Goal: Transaction & Acquisition: Download file/media

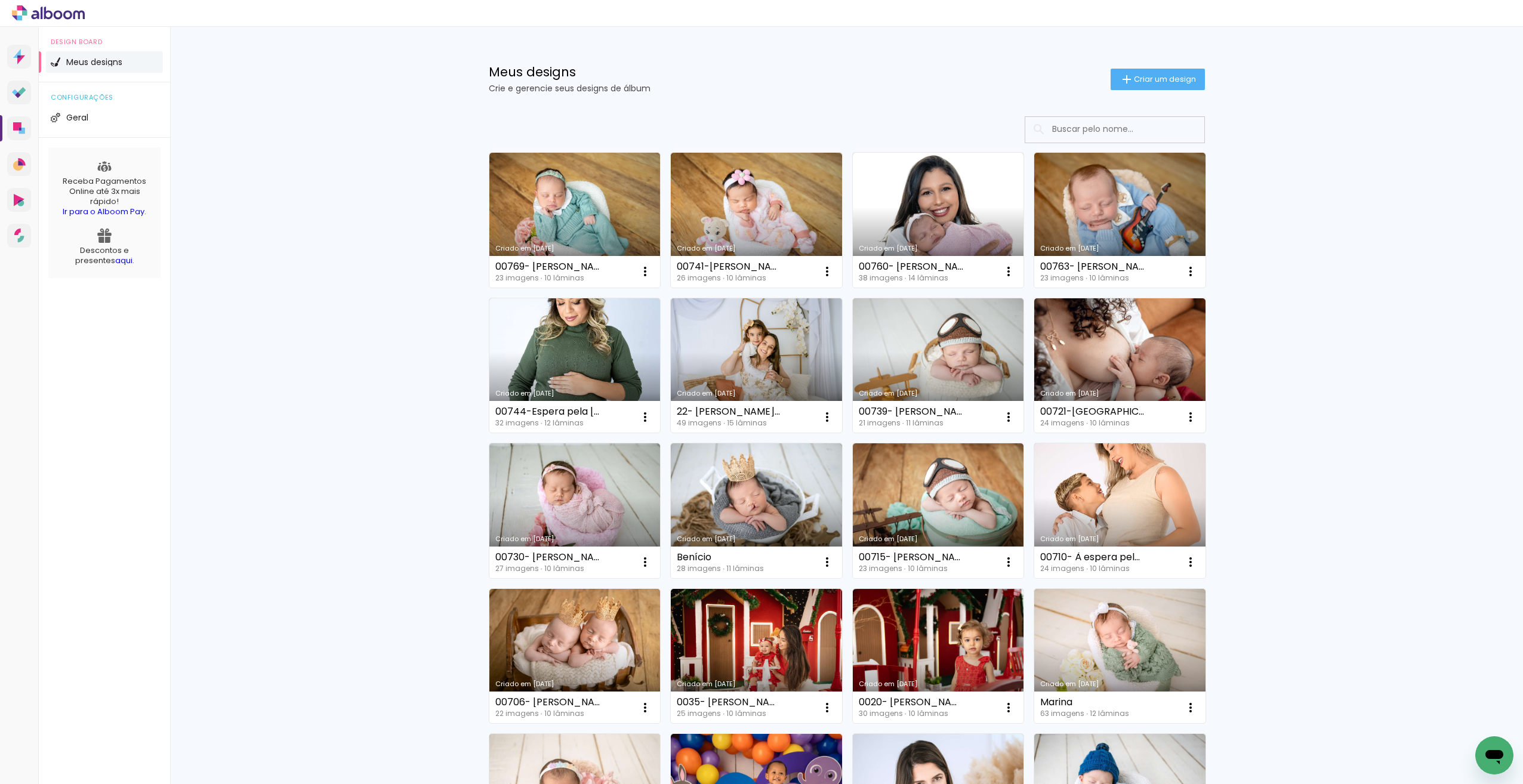
click at [1136, 231] on link "Criado em [DATE]" at bounding box center [1120, 220] width 171 height 135
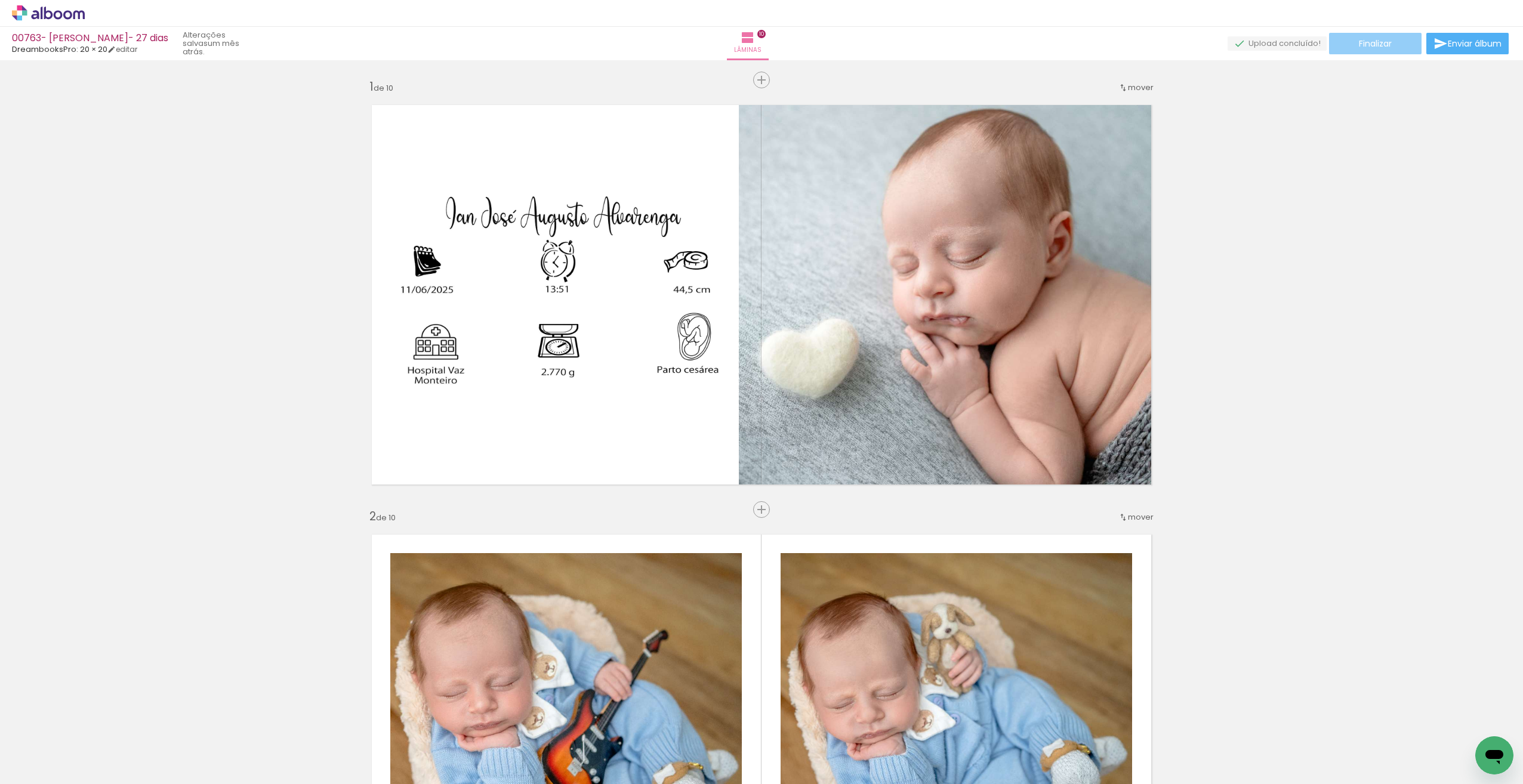
click at [1384, 45] on span "Finalizar" at bounding box center [1375, 43] width 33 height 9
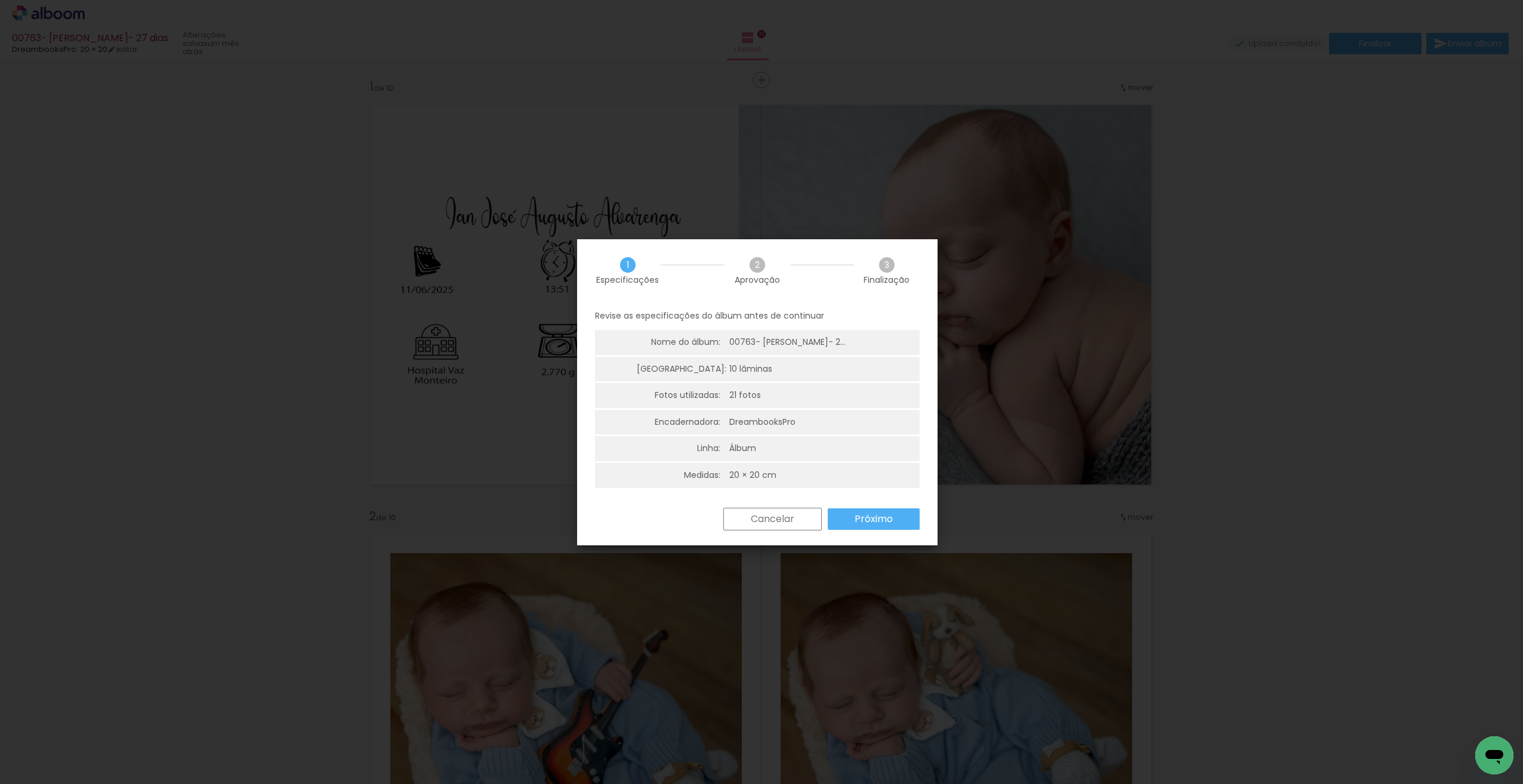
click at [0, 0] on slot "Próximo" at bounding box center [0, 0] width 0 height 0
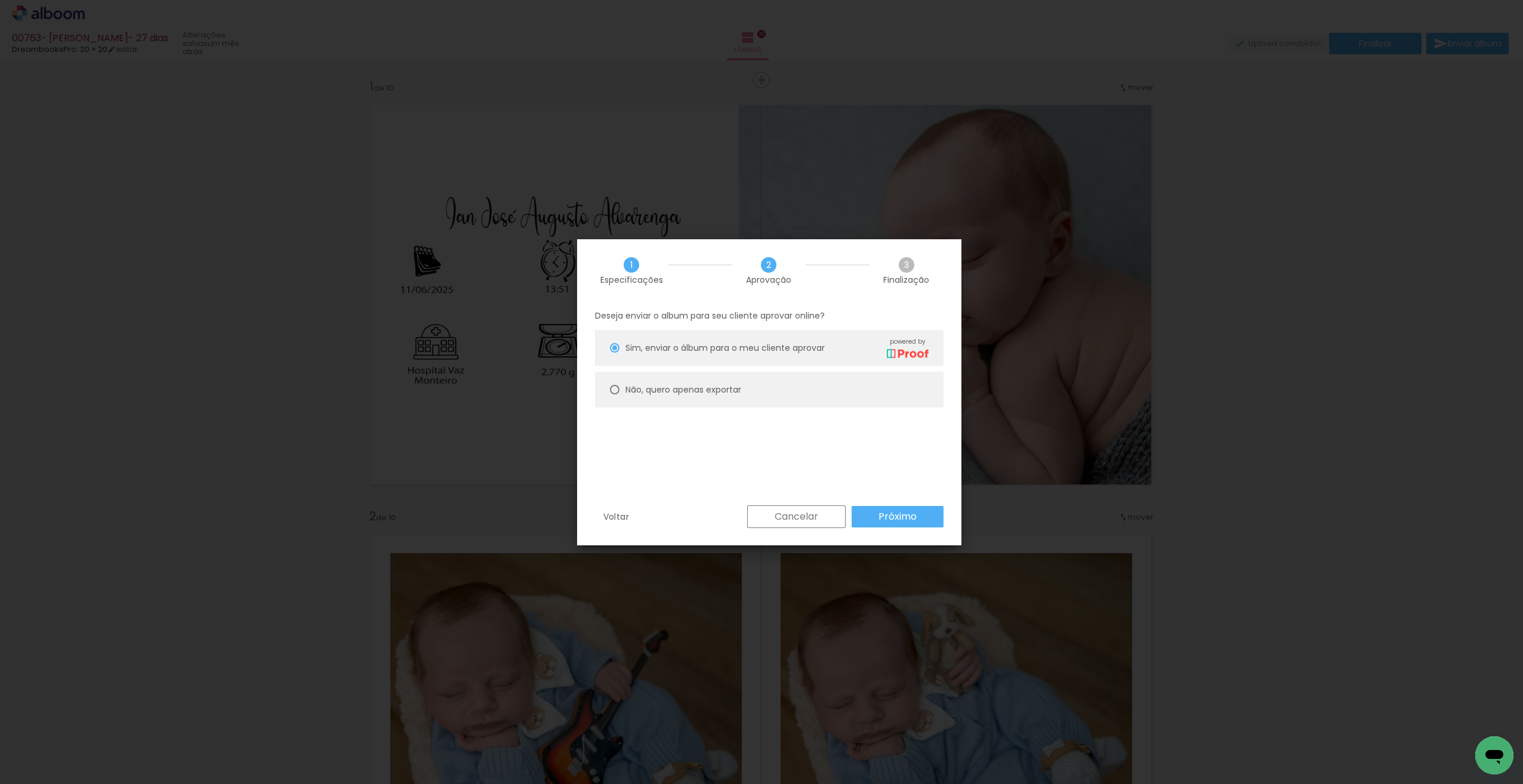
click at [0, 0] on slot "Não, quero apenas exportar" at bounding box center [0, 0] width 0 height 0
type paper-radio-button "on"
click at [918, 515] on paper-button "Próximo" at bounding box center [898, 517] width 92 height 21
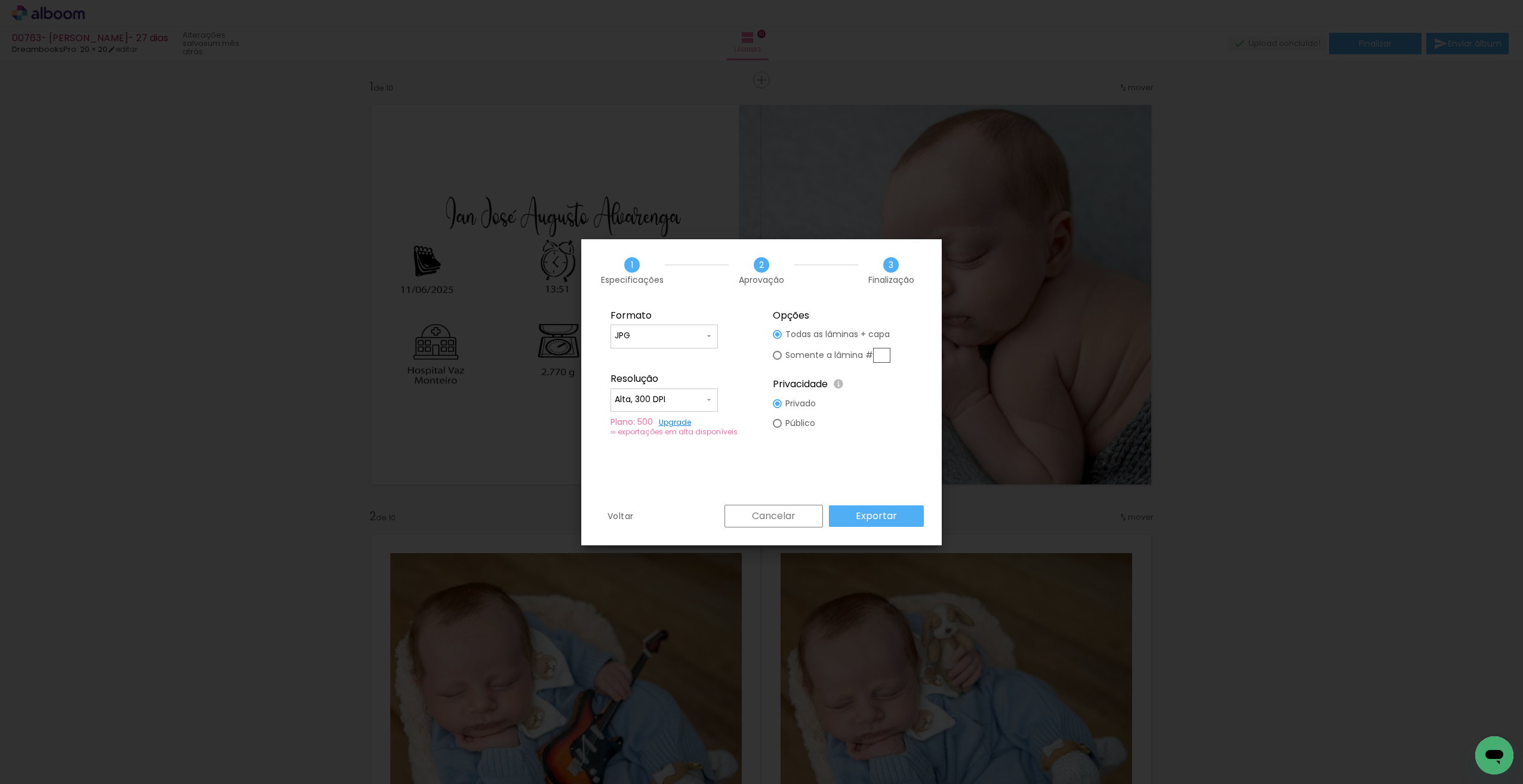
click at [0, 0] on slot "Exportar" at bounding box center [0, 0] width 0 height 0
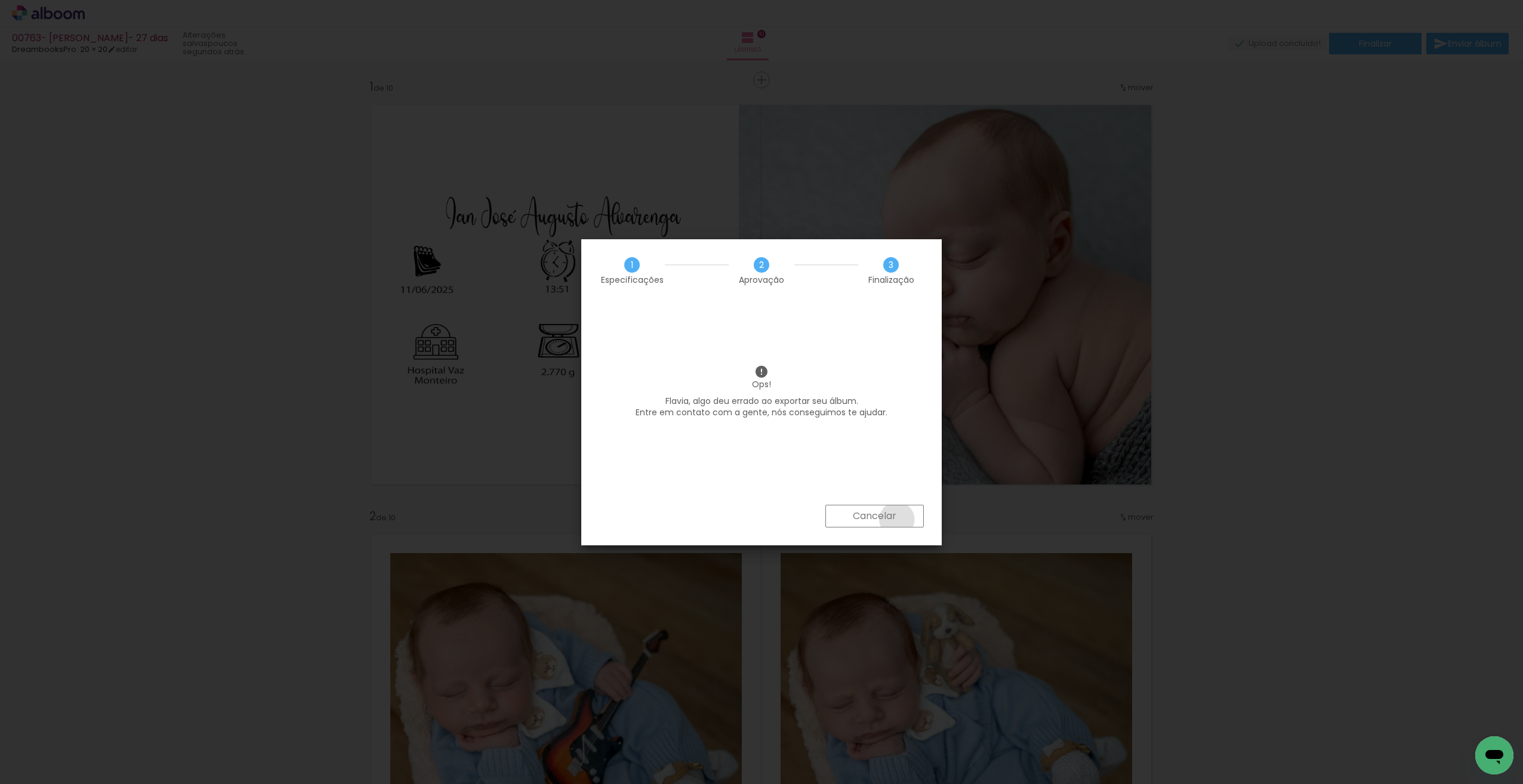
click at [896, 520] on paper-button "Cancelar" at bounding box center [875, 516] width 98 height 23
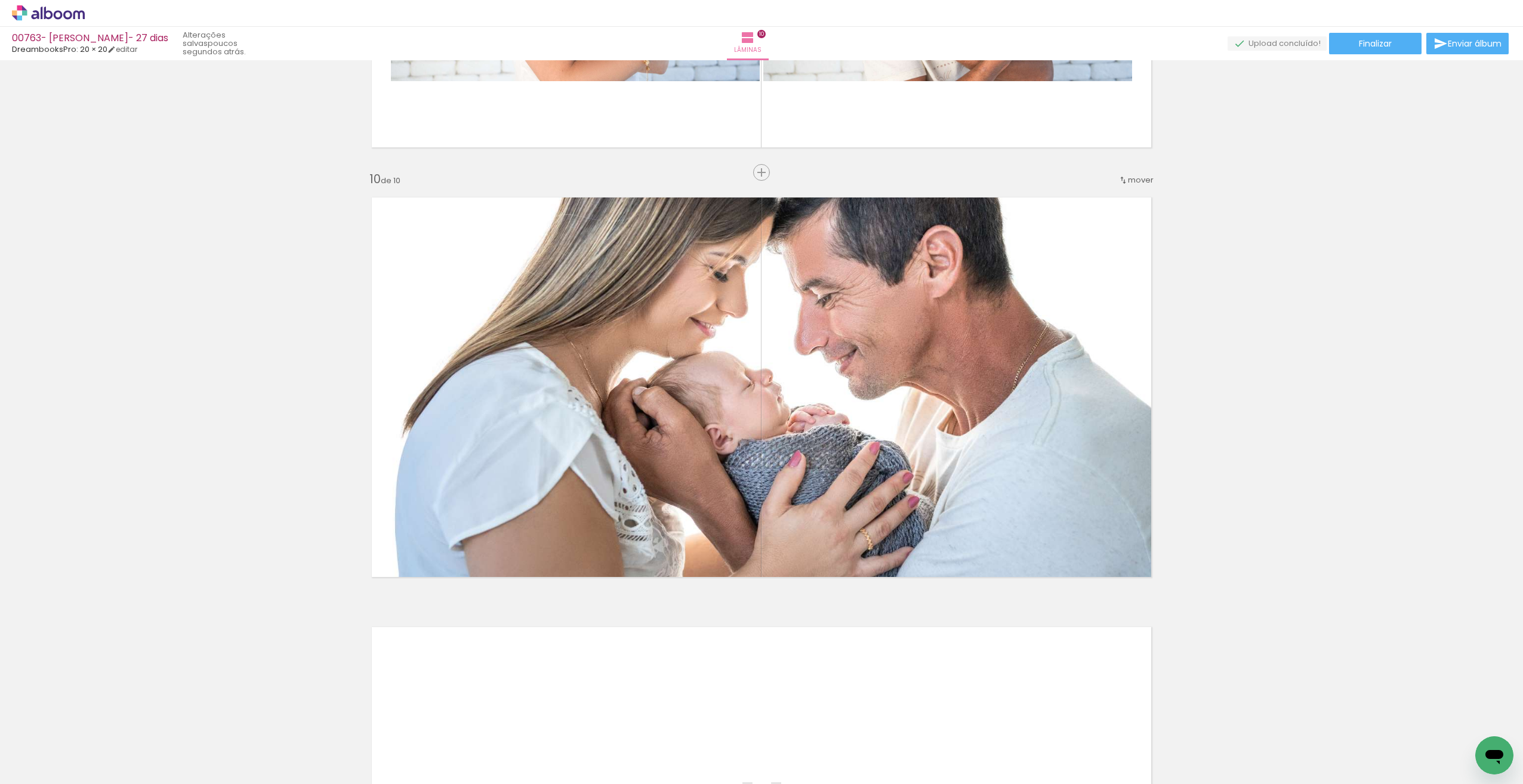
scroll to position [3757, 0]
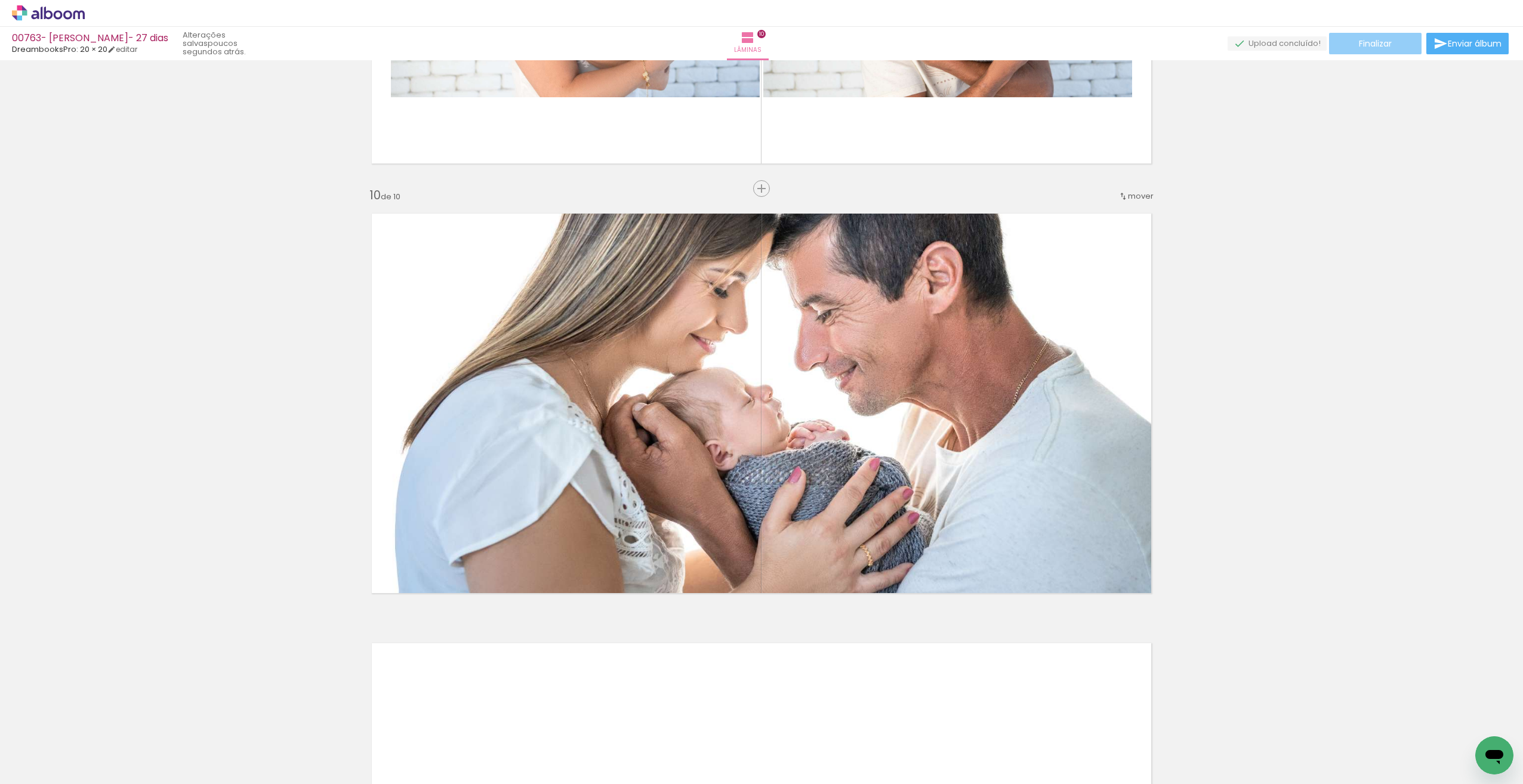
click at [1388, 53] on paper-button "Finalizar" at bounding box center [1375, 43] width 92 height 21
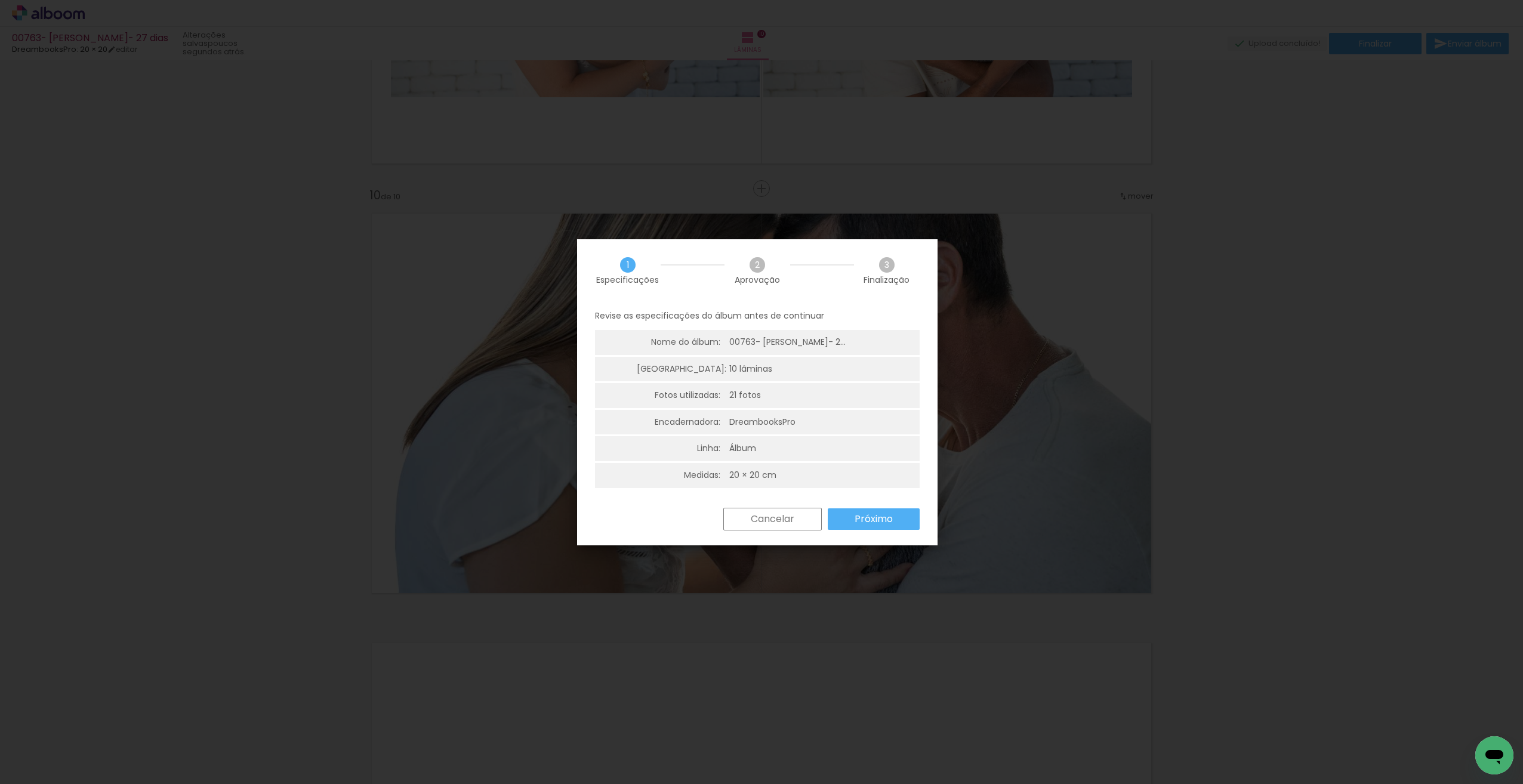
click at [0, 0] on slot "Próximo" at bounding box center [0, 0] width 0 height 0
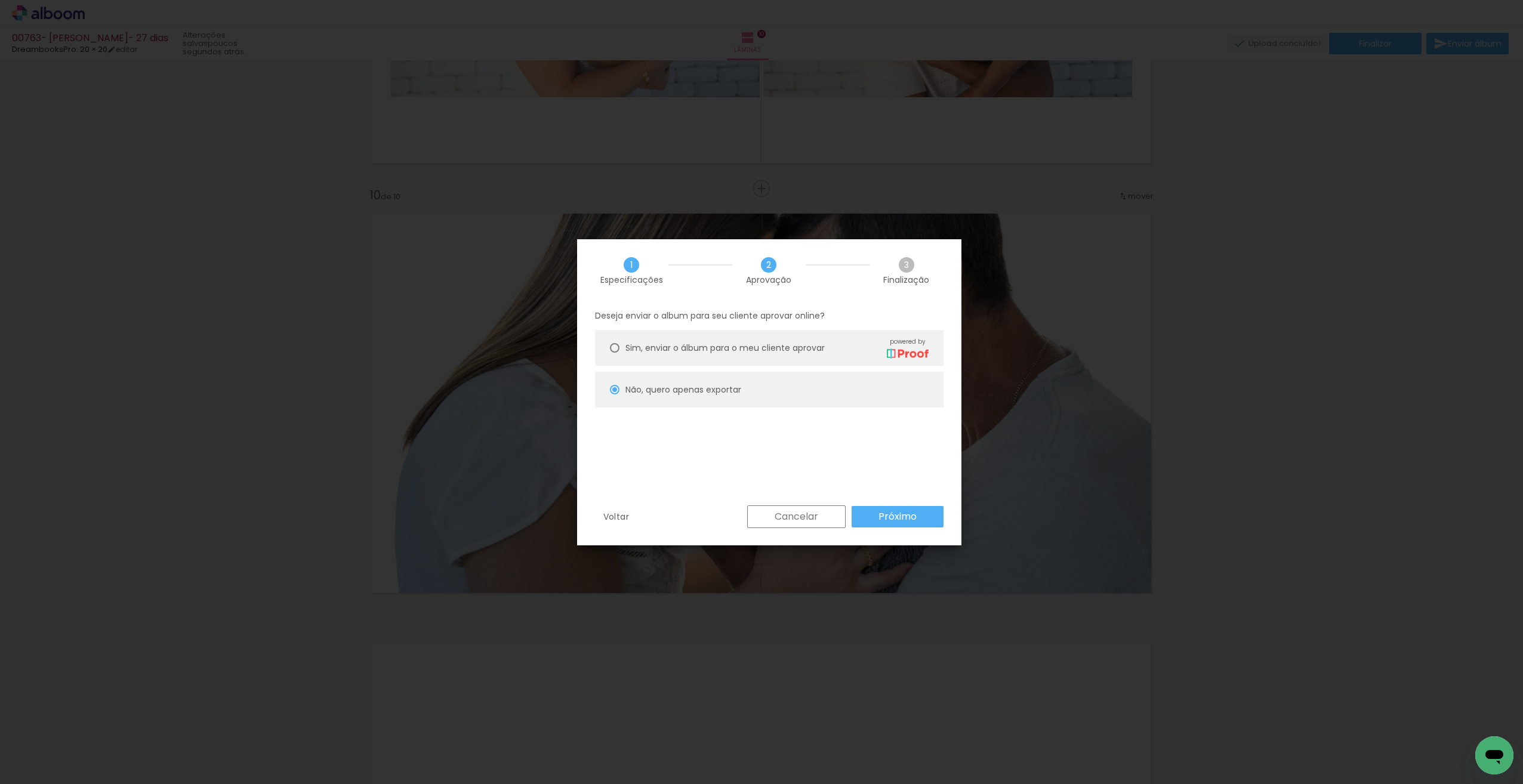
click at [0, 0] on slot "Próximo" at bounding box center [0, 0] width 0 height 0
type input "Alta, 300 DPI"
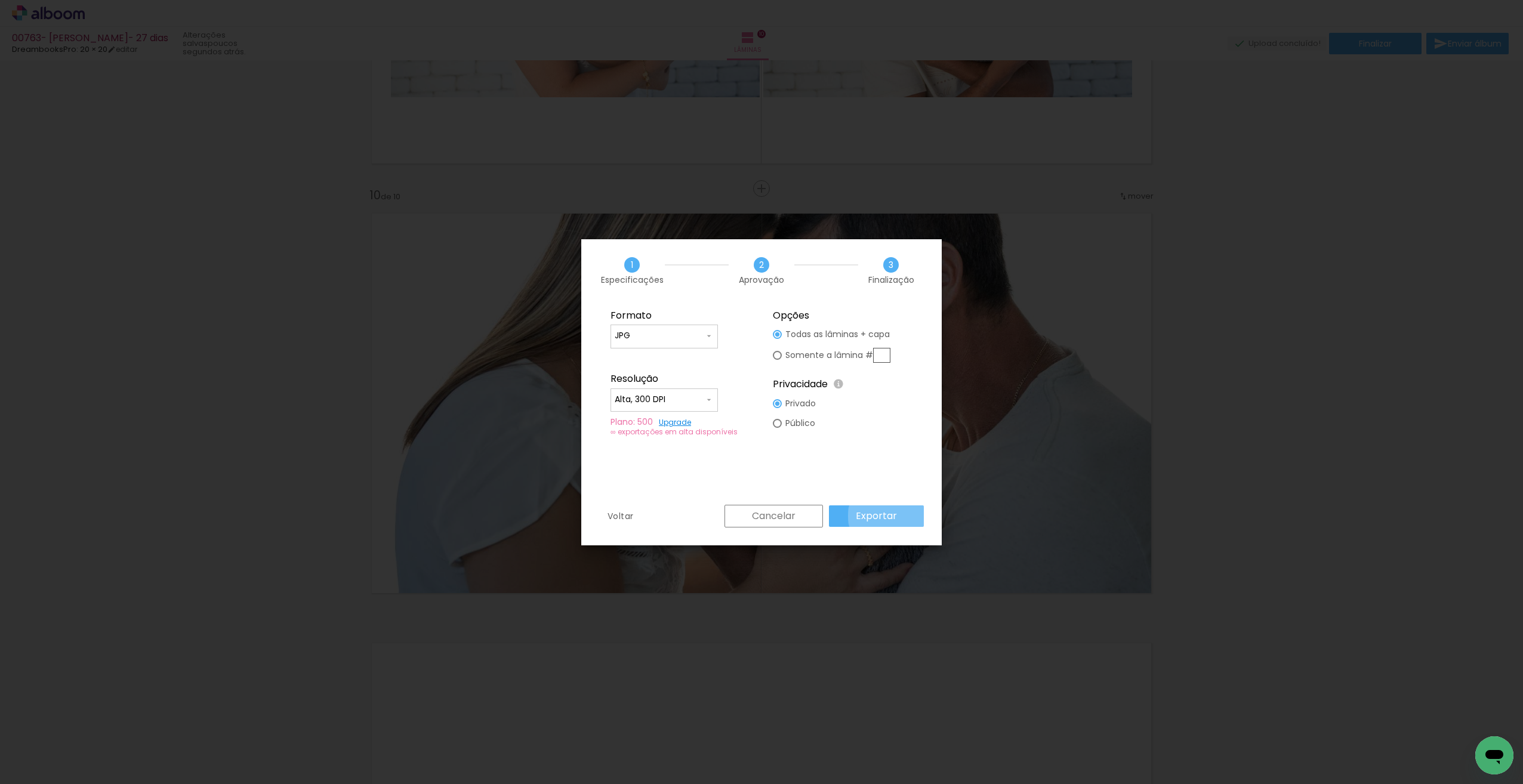
click at [0, 0] on slot "Exportar" at bounding box center [0, 0] width 0 height 0
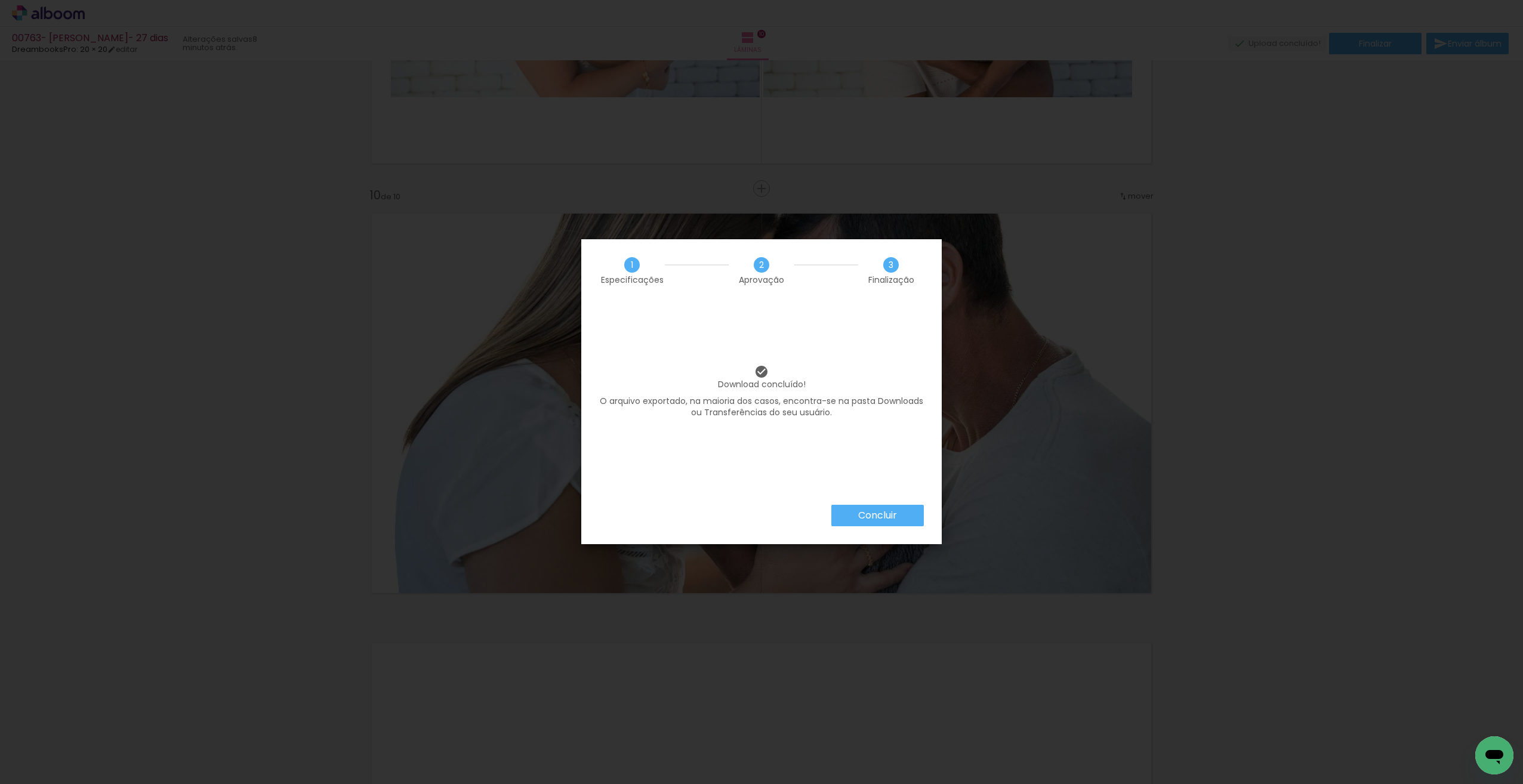
click at [0, 0] on slot "Concluir" at bounding box center [0, 0] width 0 height 0
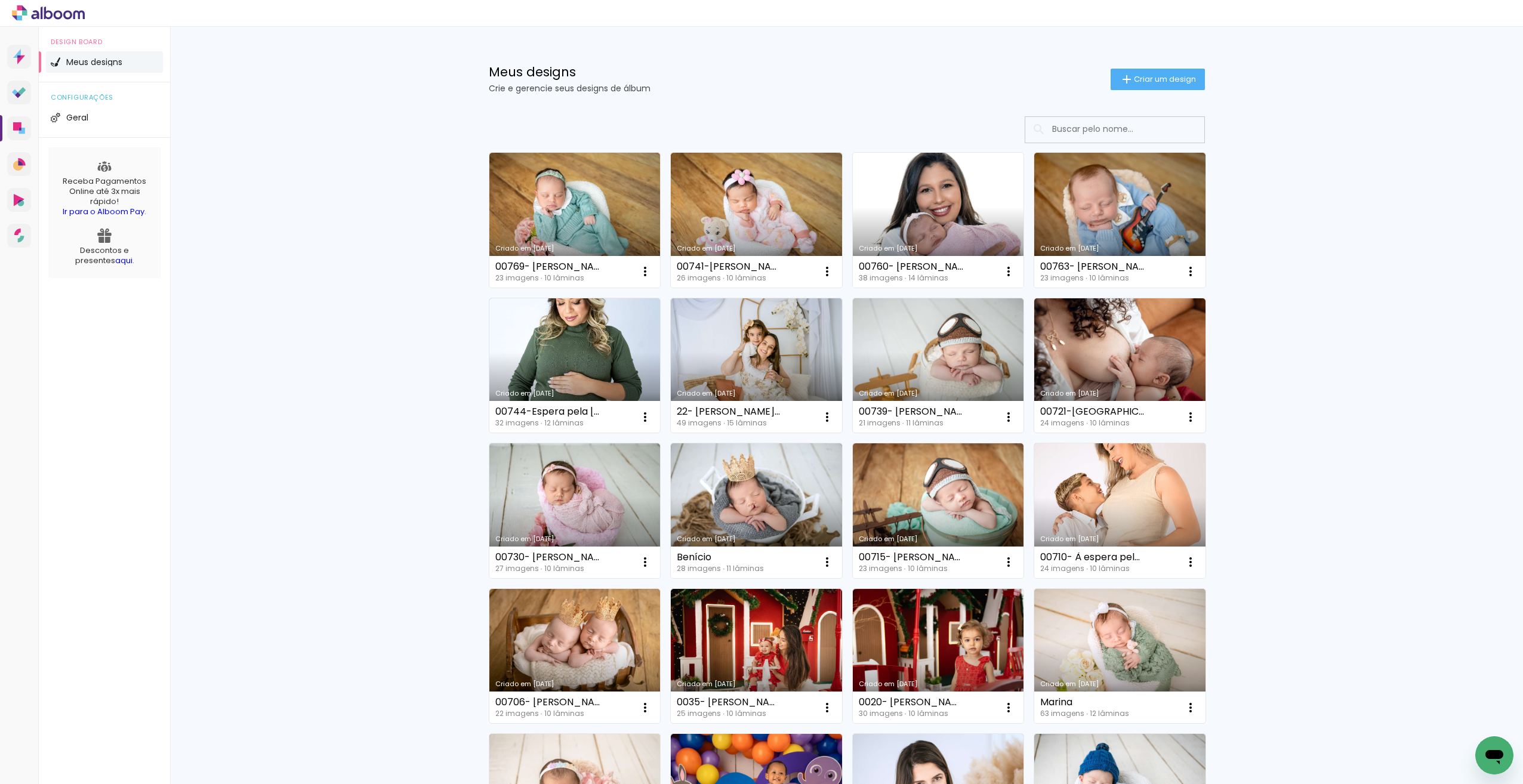
click at [908, 269] on div "00760- [PERSON_NAME]- 20 dias" at bounding box center [911, 267] width 104 height 9
drag, startPoint x: 940, startPoint y: 265, endPoint x: 868, endPoint y: 259, distance: 72.2
click at [868, 259] on div "00760- Maria Alice- 20 dias 38 imagens ∙ 14 lâminas Abrir Fazer uma cópia Exclu…" at bounding box center [938, 272] width 171 height 32
drag, startPoint x: 868, startPoint y: 259, endPoint x: 907, endPoint y: 269, distance: 40.3
click at [907, 269] on div "00760- [PERSON_NAME]- 20 dias" at bounding box center [911, 267] width 104 height 9
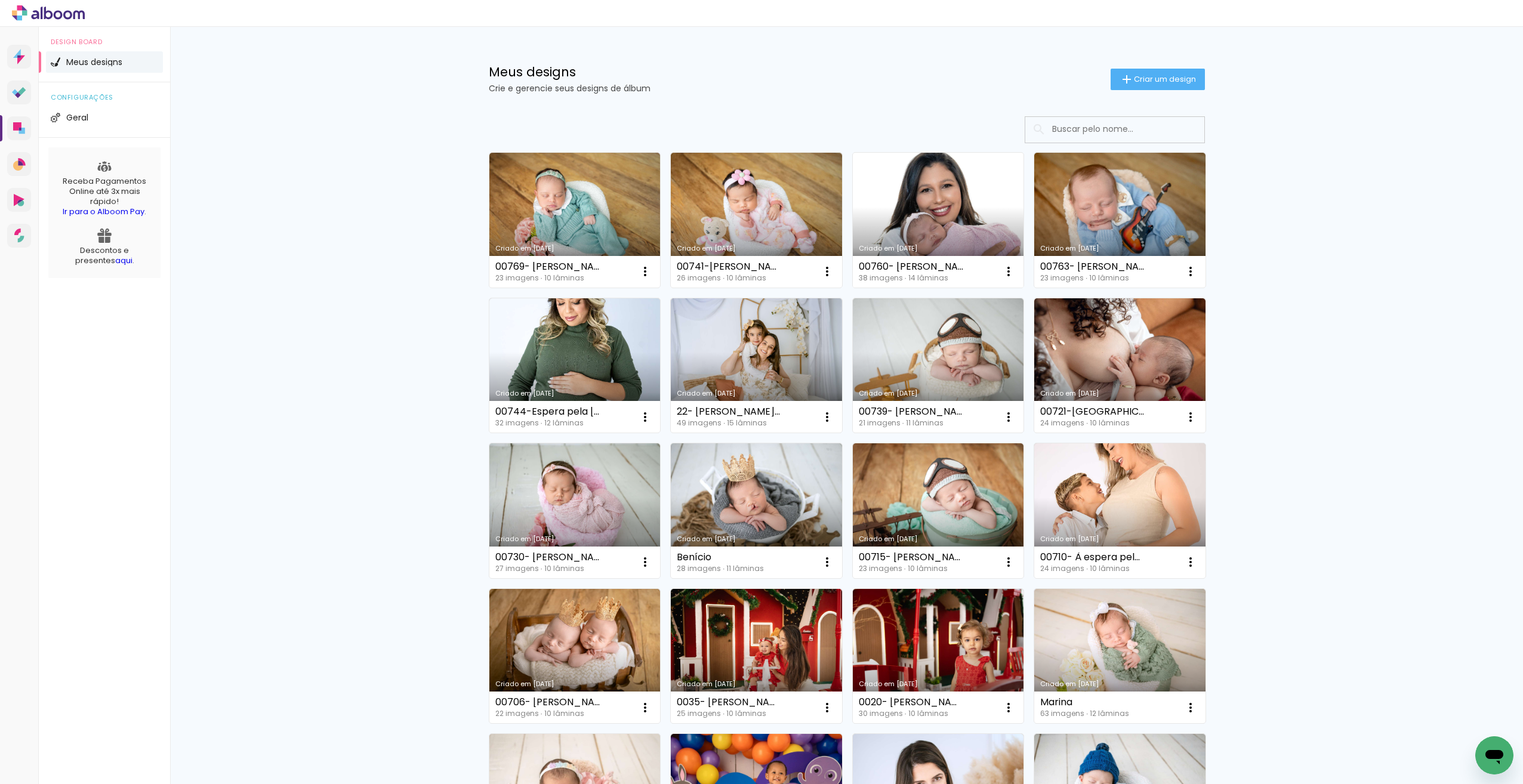
drag, startPoint x: 943, startPoint y: 266, endPoint x: 851, endPoint y: 260, distance: 92.2
click at [853, 260] on div "00760- Maria Alice- 20 dias 38 imagens ∙ 14 lâminas Abrir Fazer uma cópia Exclu…" at bounding box center [938, 272] width 171 height 32
click at [955, 187] on link "Criado em [DATE]" at bounding box center [938, 220] width 171 height 135
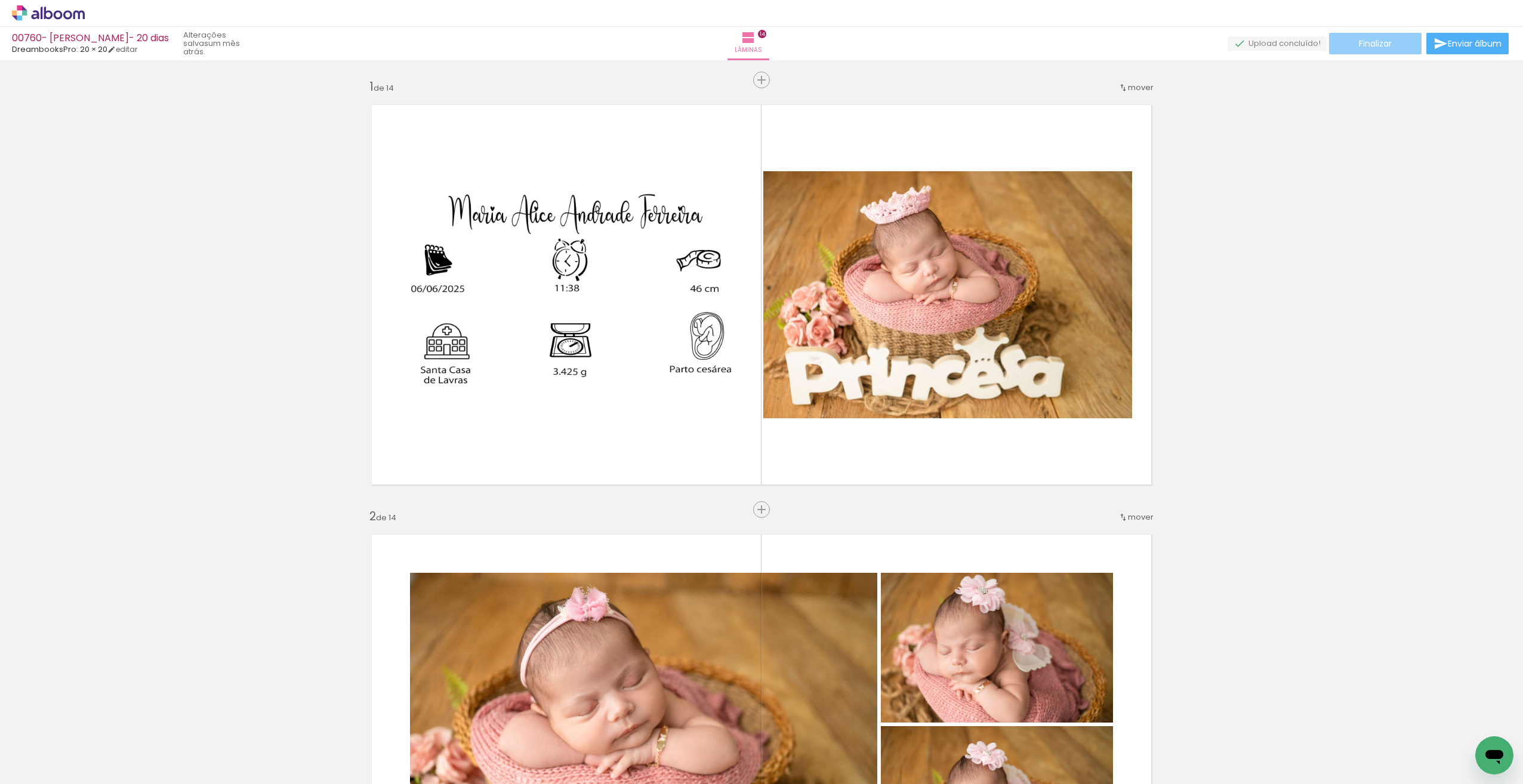
click at [1362, 44] on span "Finalizar" at bounding box center [1375, 43] width 33 height 9
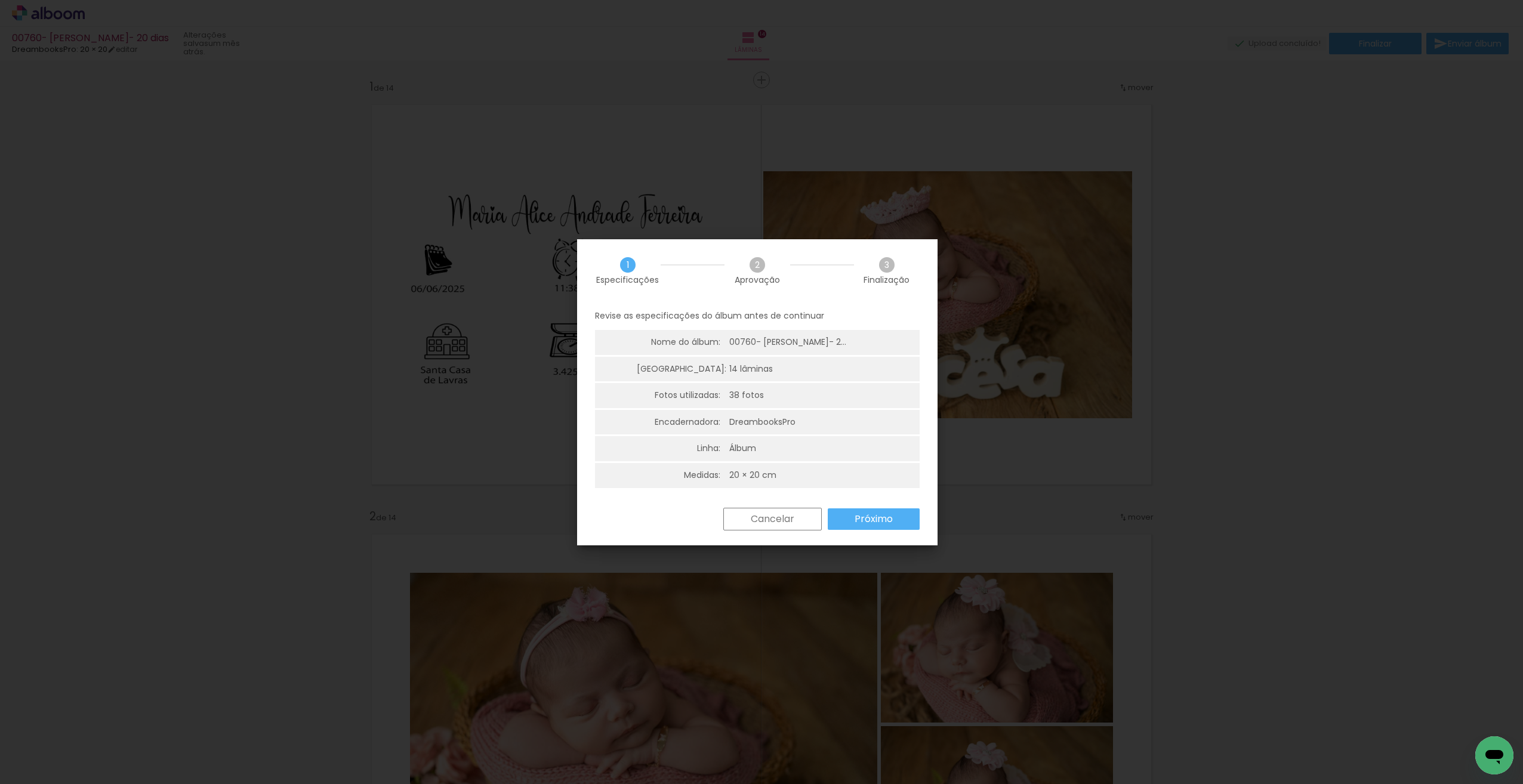
click at [893, 517] on paper-button "Próximo" at bounding box center [874, 519] width 92 height 21
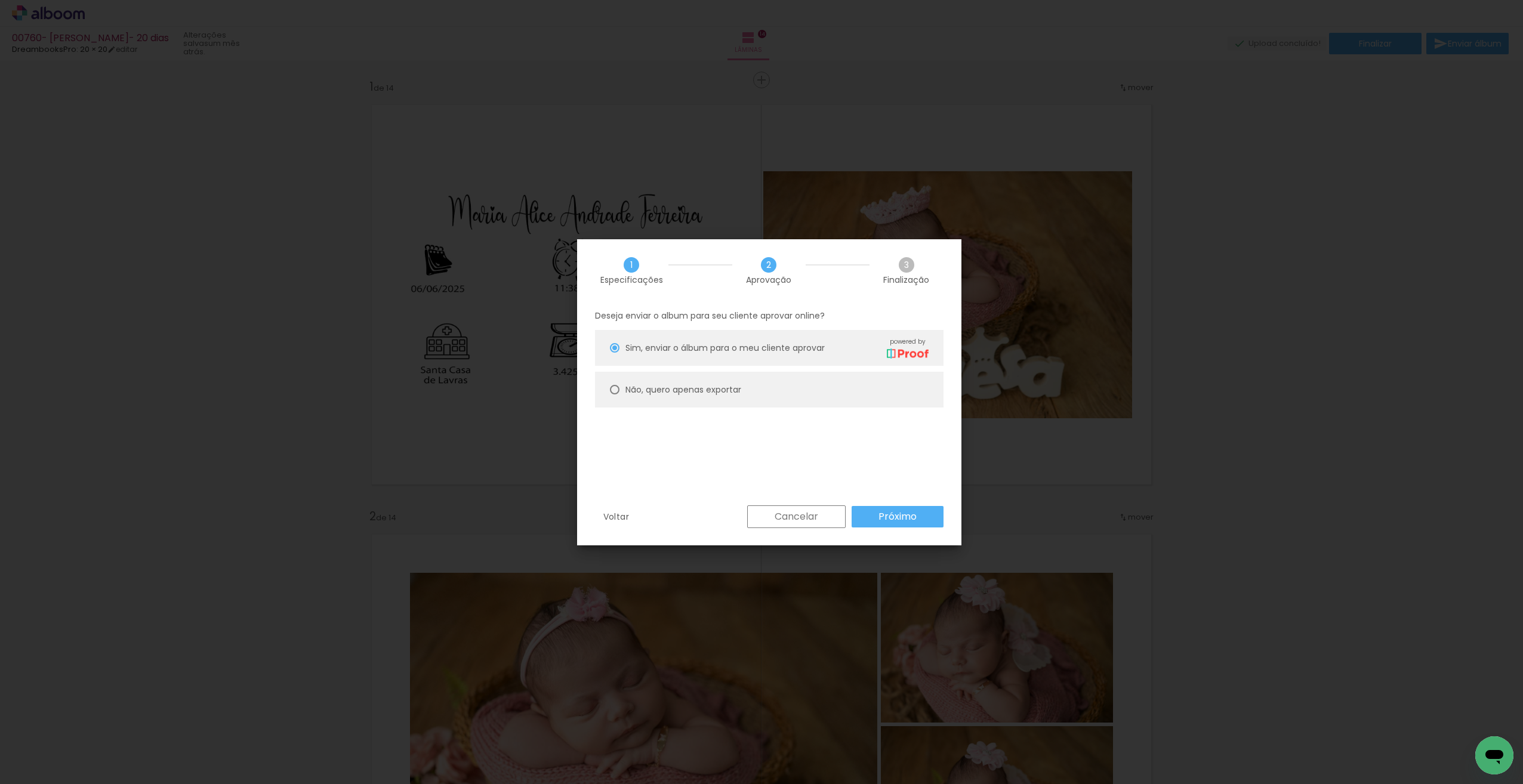
click at [0, 0] on slot "Não, quero apenas exportar" at bounding box center [0, 0] width 0 height 0
type paper-radio-button "on"
click at [0, 0] on slot "Próximo" at bounding box center [0, 0] width 0 height 0
type input "Alta, 300 DPI"
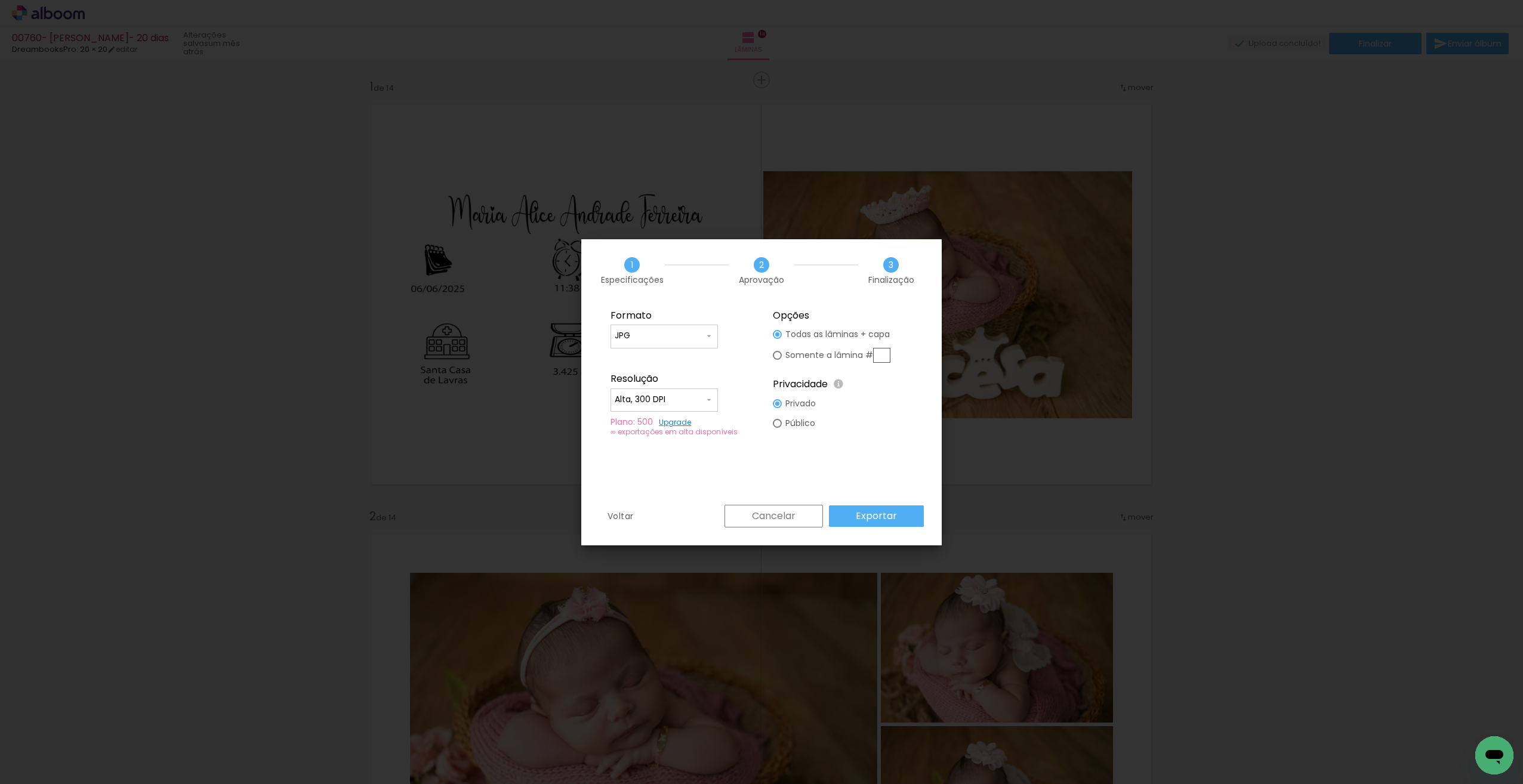
click at [0, 0] on slot "Exportar" at bounding box center [0, 0] width 0 height 0
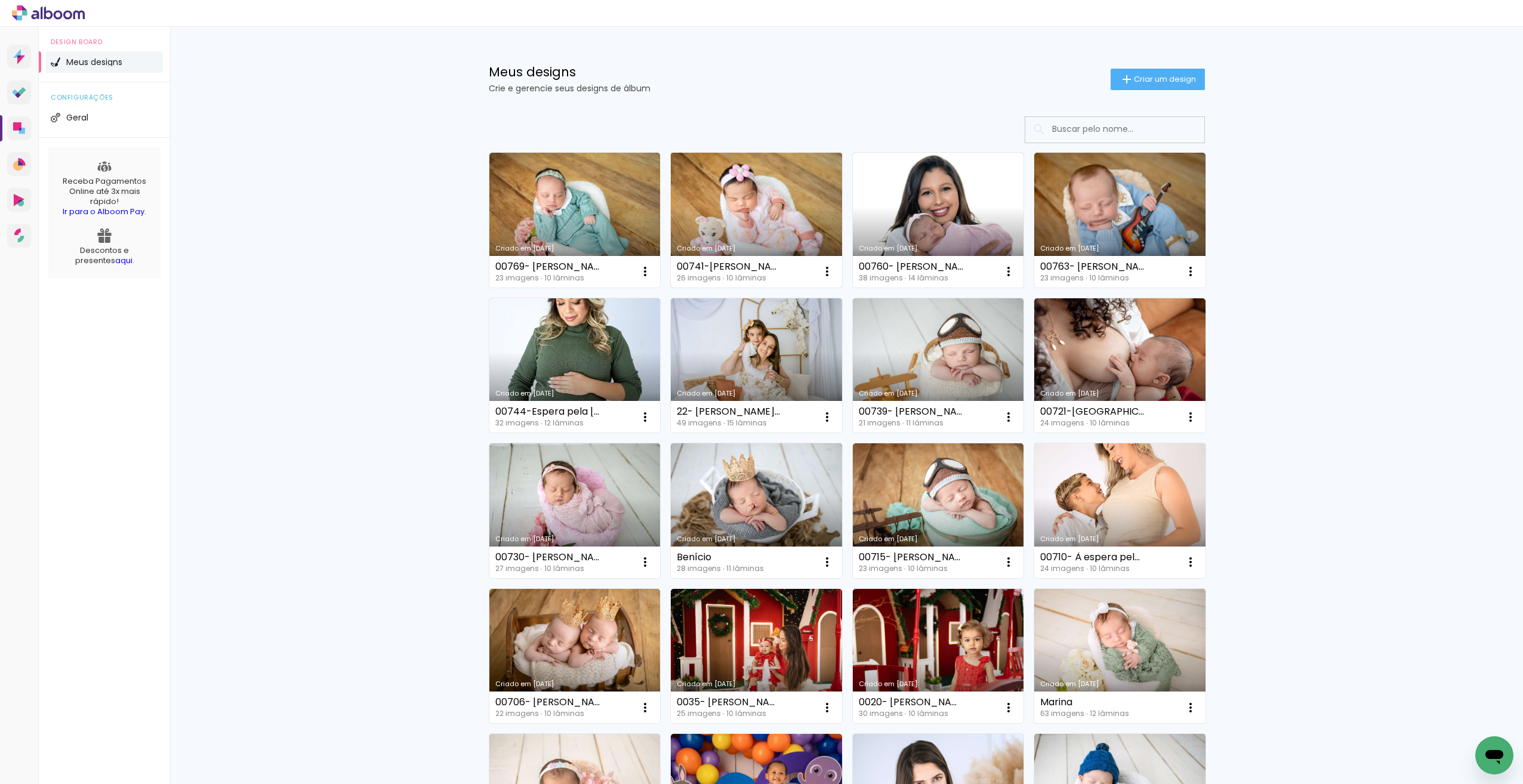
click at [754, 229] on link "Criado em [DATE]" at bounding box center [756, 220] width 171 height 135
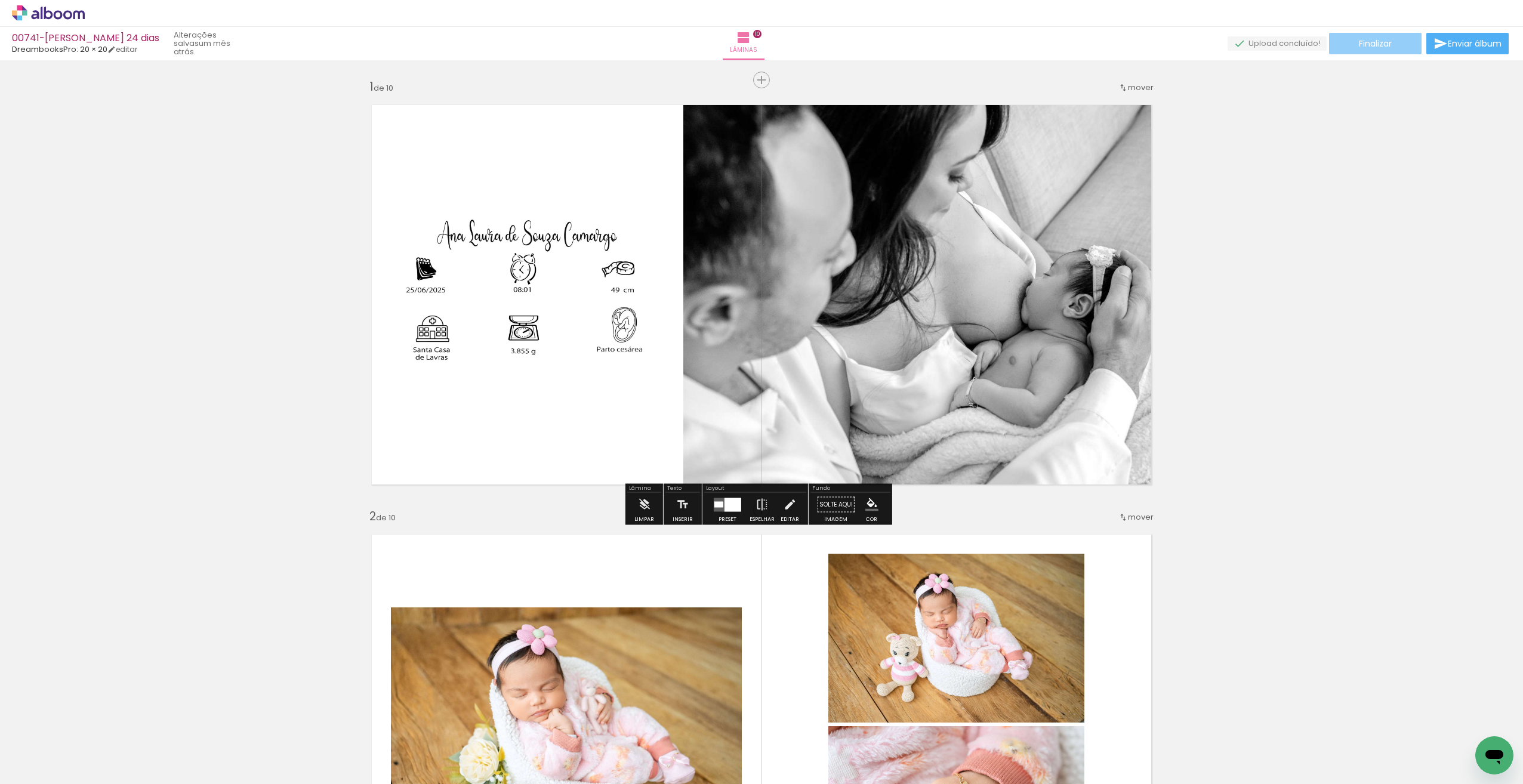
click at [1370, 43] on span "Finalizar" at bounding box center [1375, 43] width 33 height 9
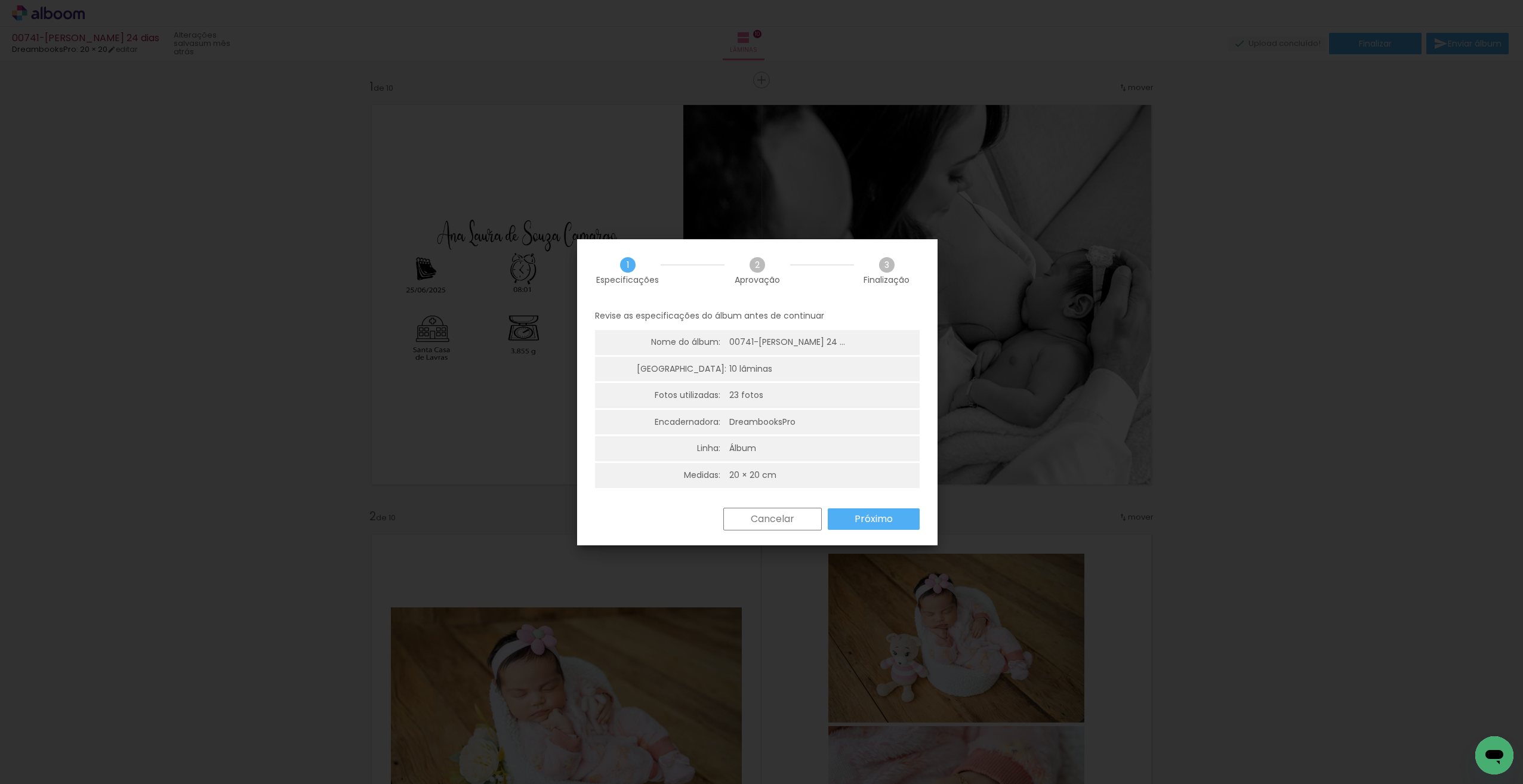
click at [0, 0] on slot "Próximo" at bounding box center [0, 0] width 0 height 0
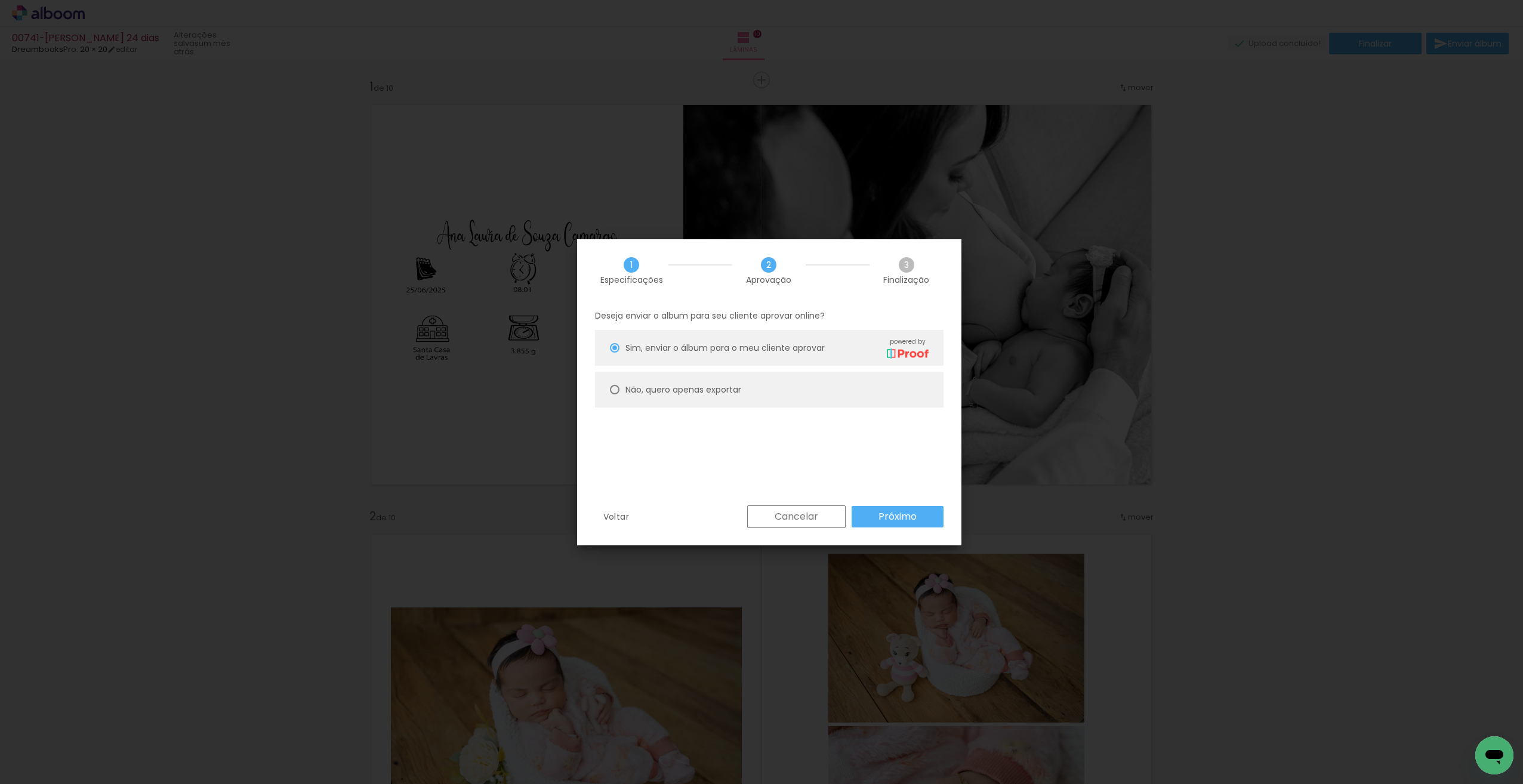
click at [618, 388] on paper-radio-button "Não, quero apenas exportar" at bounding box center [769, 390] width 349 height 36
type paper-radio-button "on"
click at [0, 0] on slot "Próximo" at bounding box center [0, 0] width 0 height 0
type input "Alta, 300 DPI"
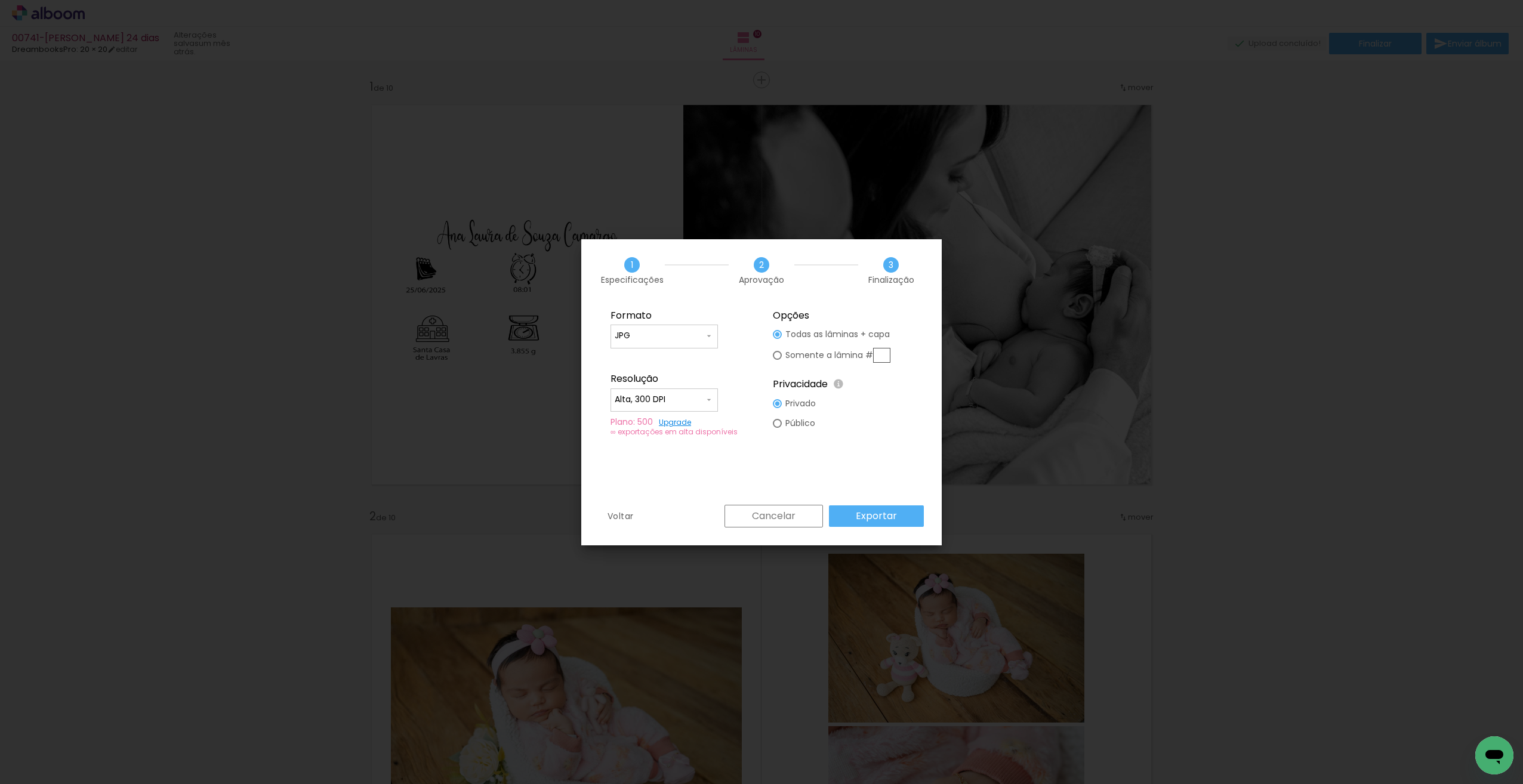
click at [904, 517] on paper-button "Exportar" at bounding box center [876, 516] width 95 height 21
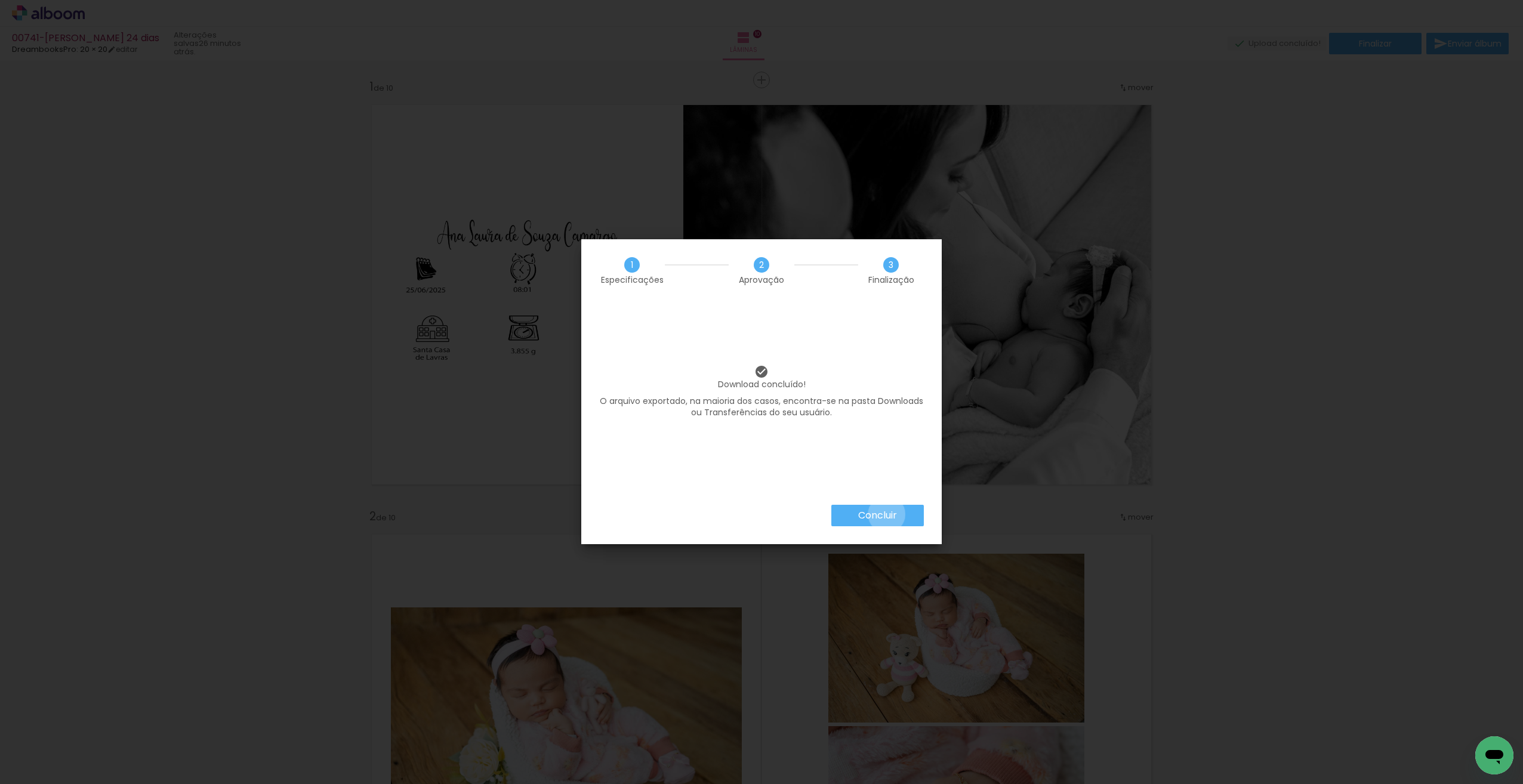
click at [0, 0] on slot "Concluir" at bounding box center [0, 0] width 0 height 0
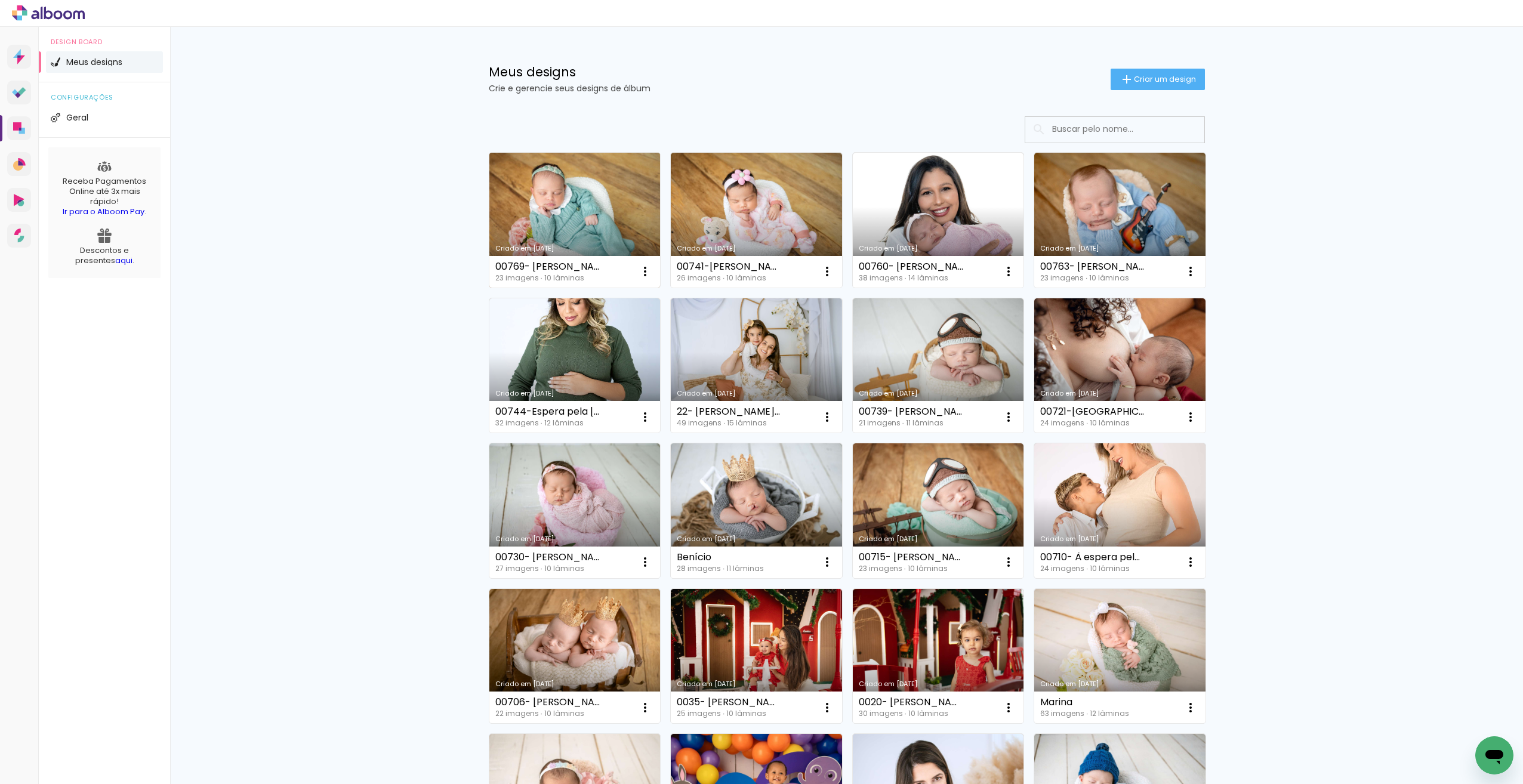
click at [609, 208] on link "Criado em [DATE]" at bounding box center [575, 220] width 171 height 135
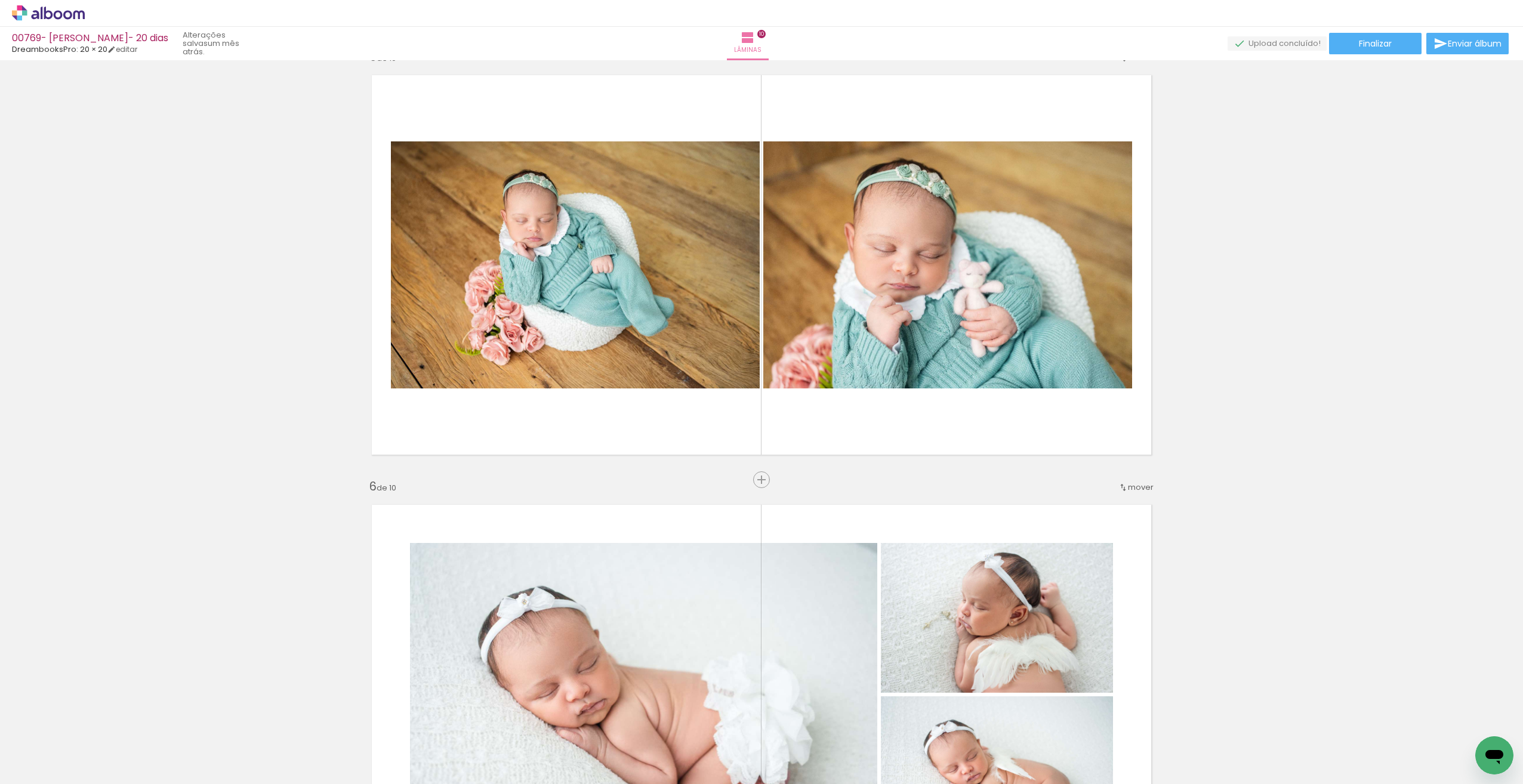
scroll to position [1536, 0]
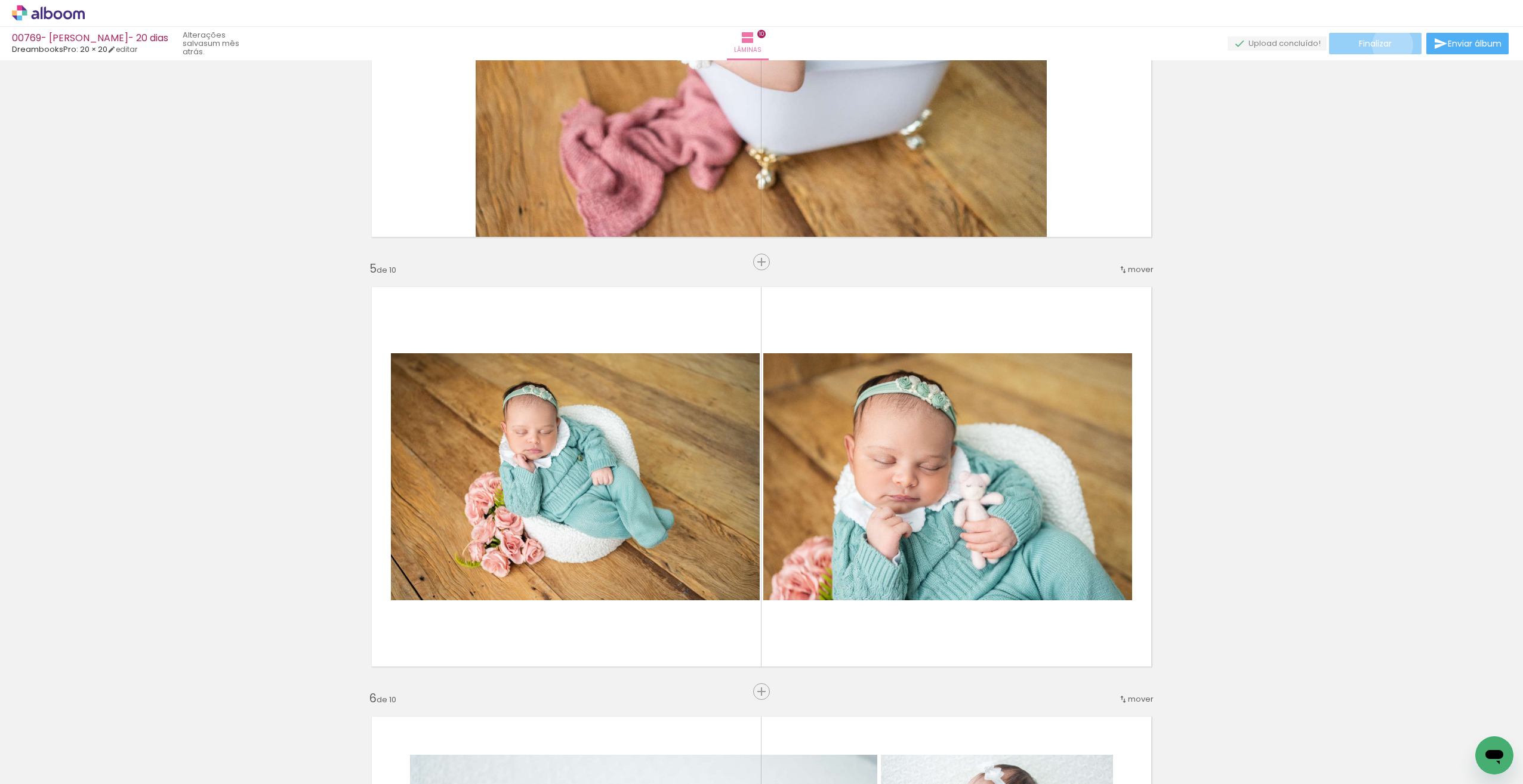
click at [1389, 45] on span "Finalizar" at bounding box center [1375, 43] width 33 height 9
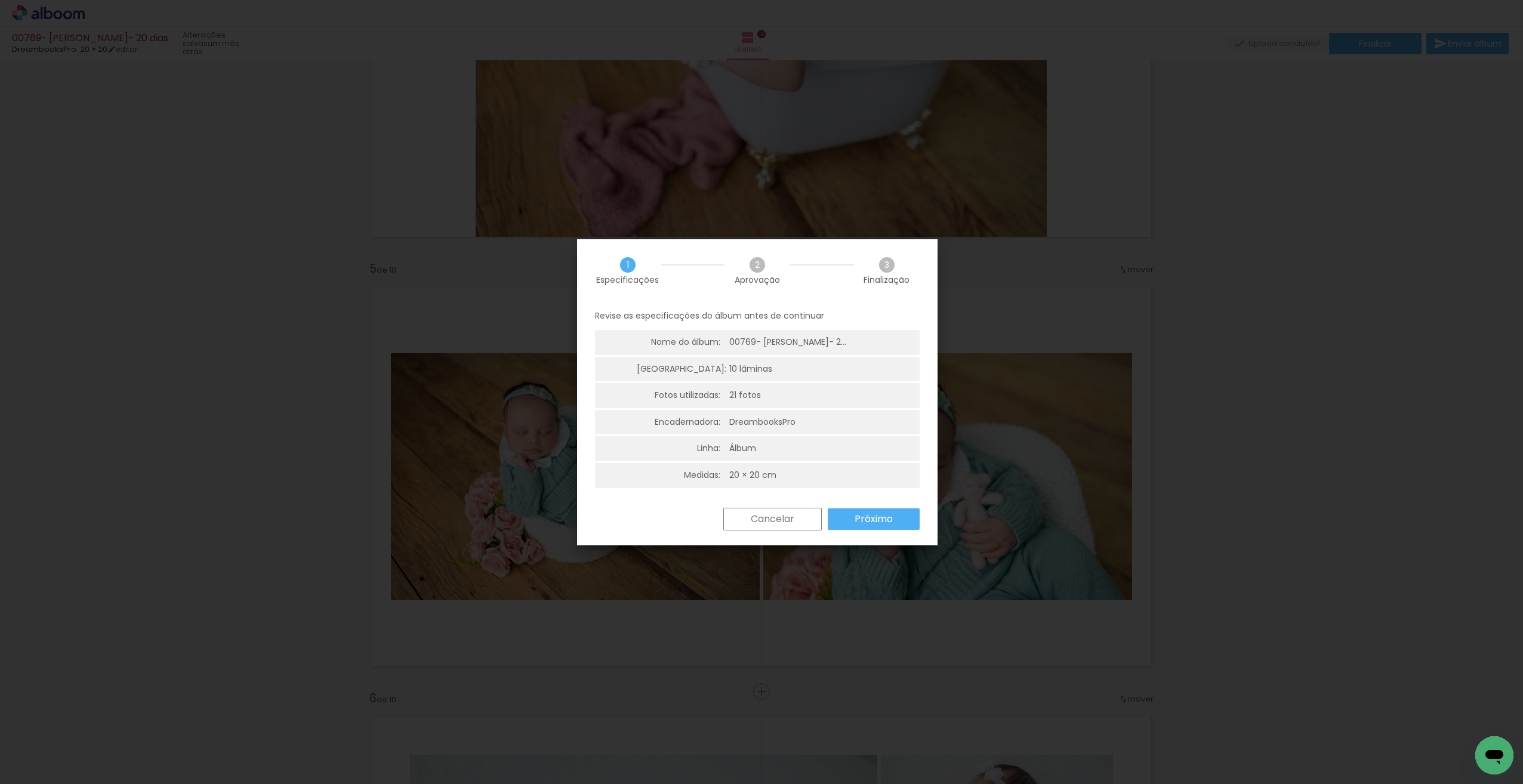
click at [854, 520] on paper-button "Próximo" at bounding box center [874, 519] width 92 height 21
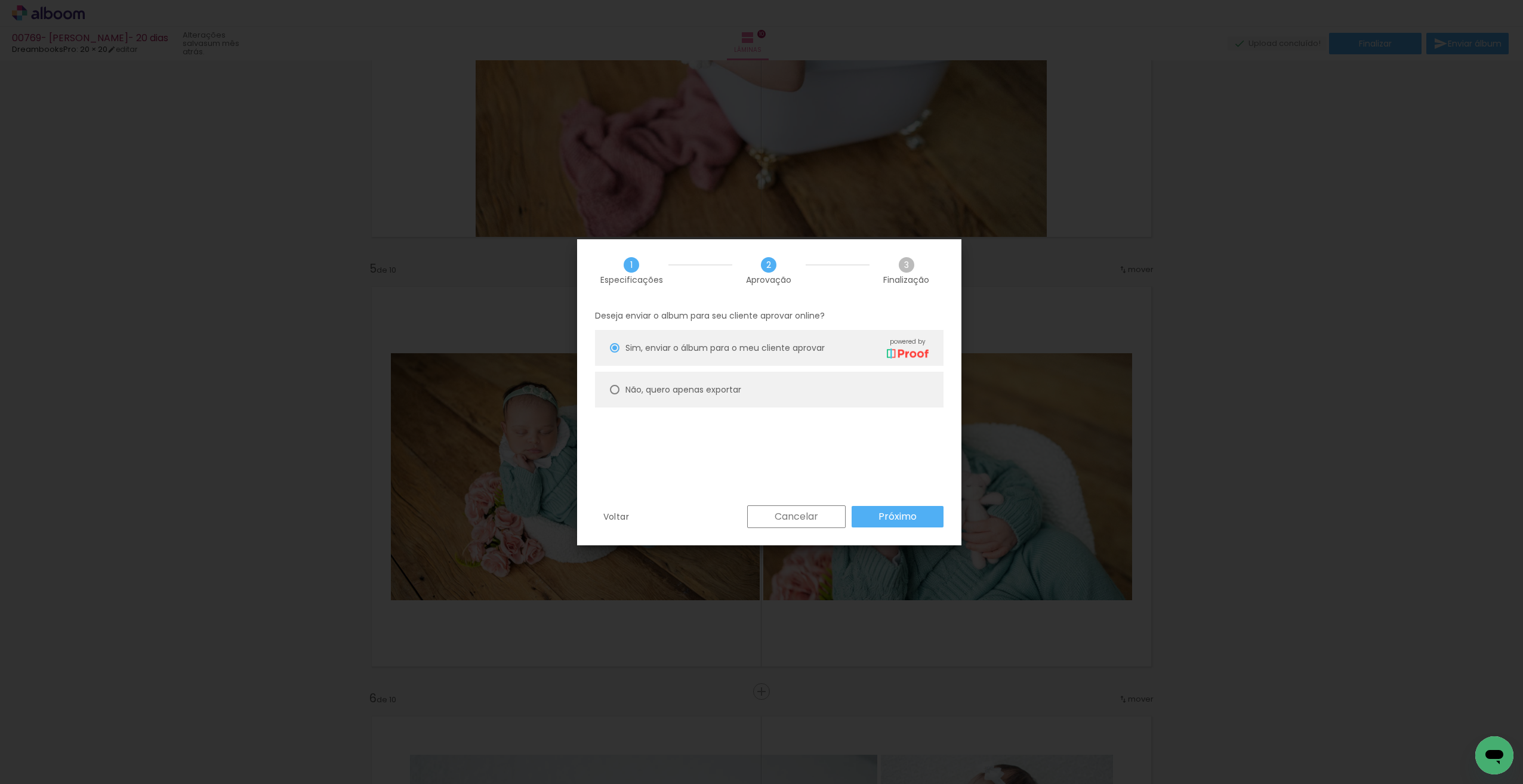
click at [0, 0] on slot "Próximo" at bounding box center [0, 0] width 0 height 0
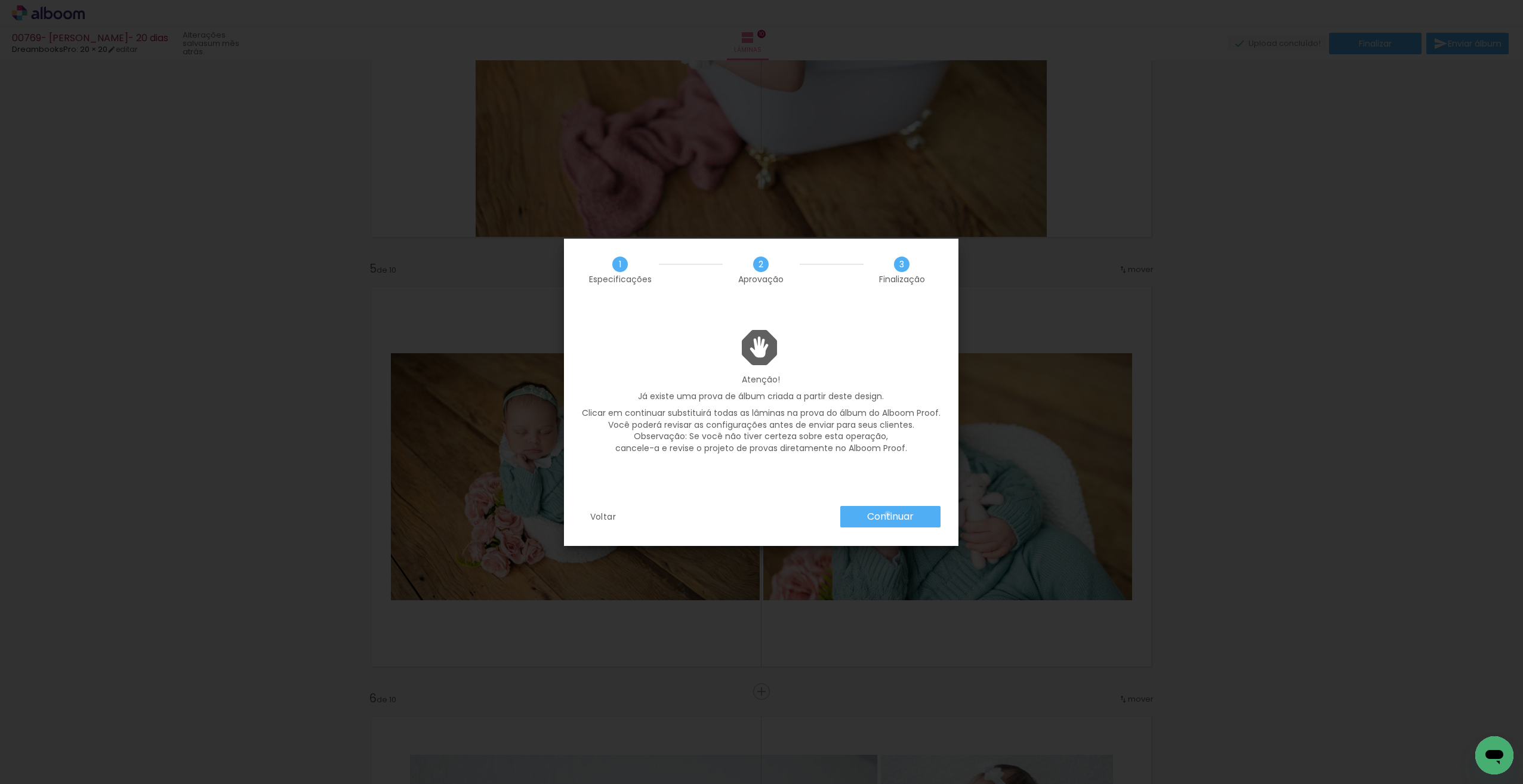
click at [0, 0] on slot "Continuar" at bounding box center [0, 0] width 0 height 0
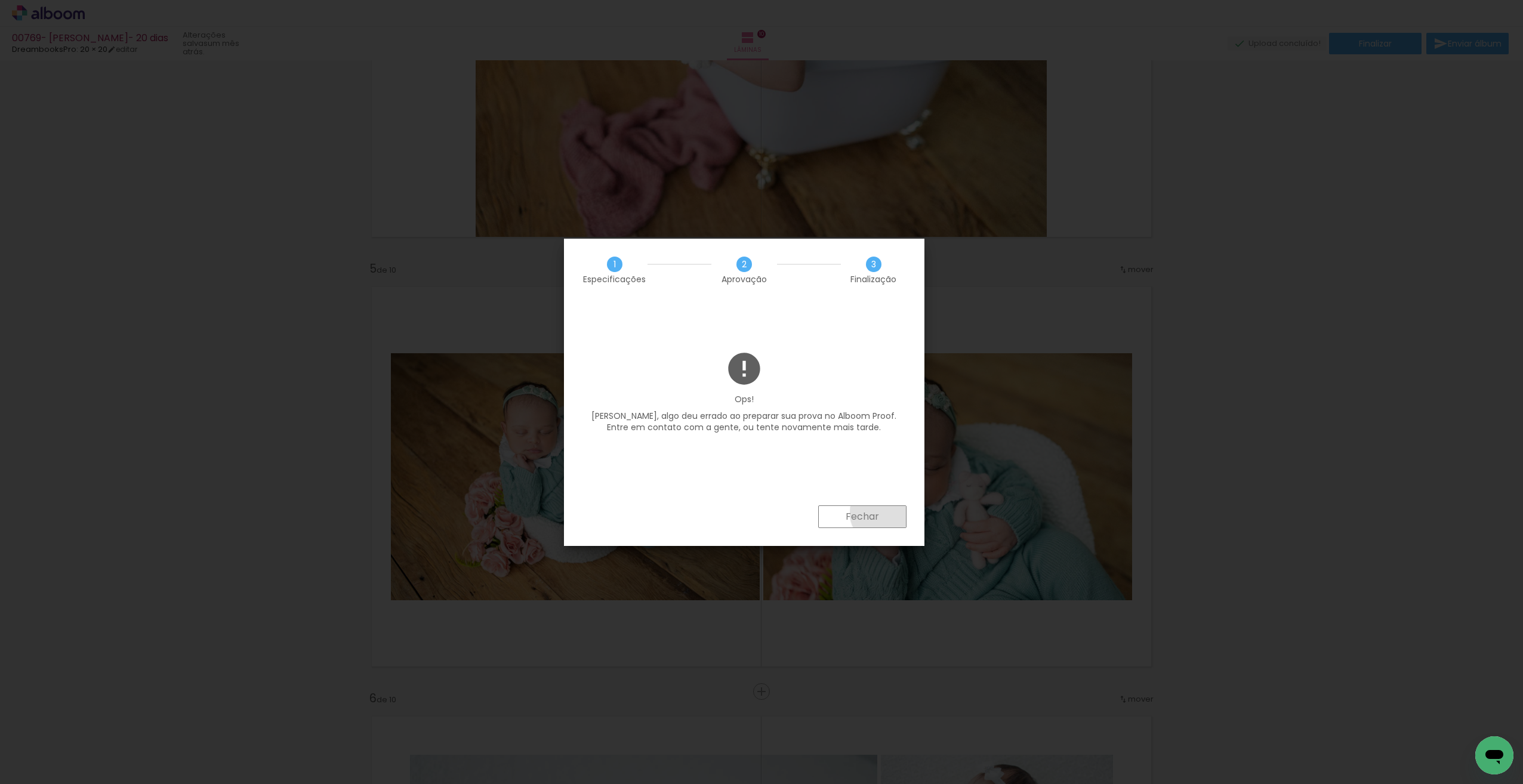
click at [882, 513] on paper-button "Fechar" at bounding box center [862, 517] width 88 height 23
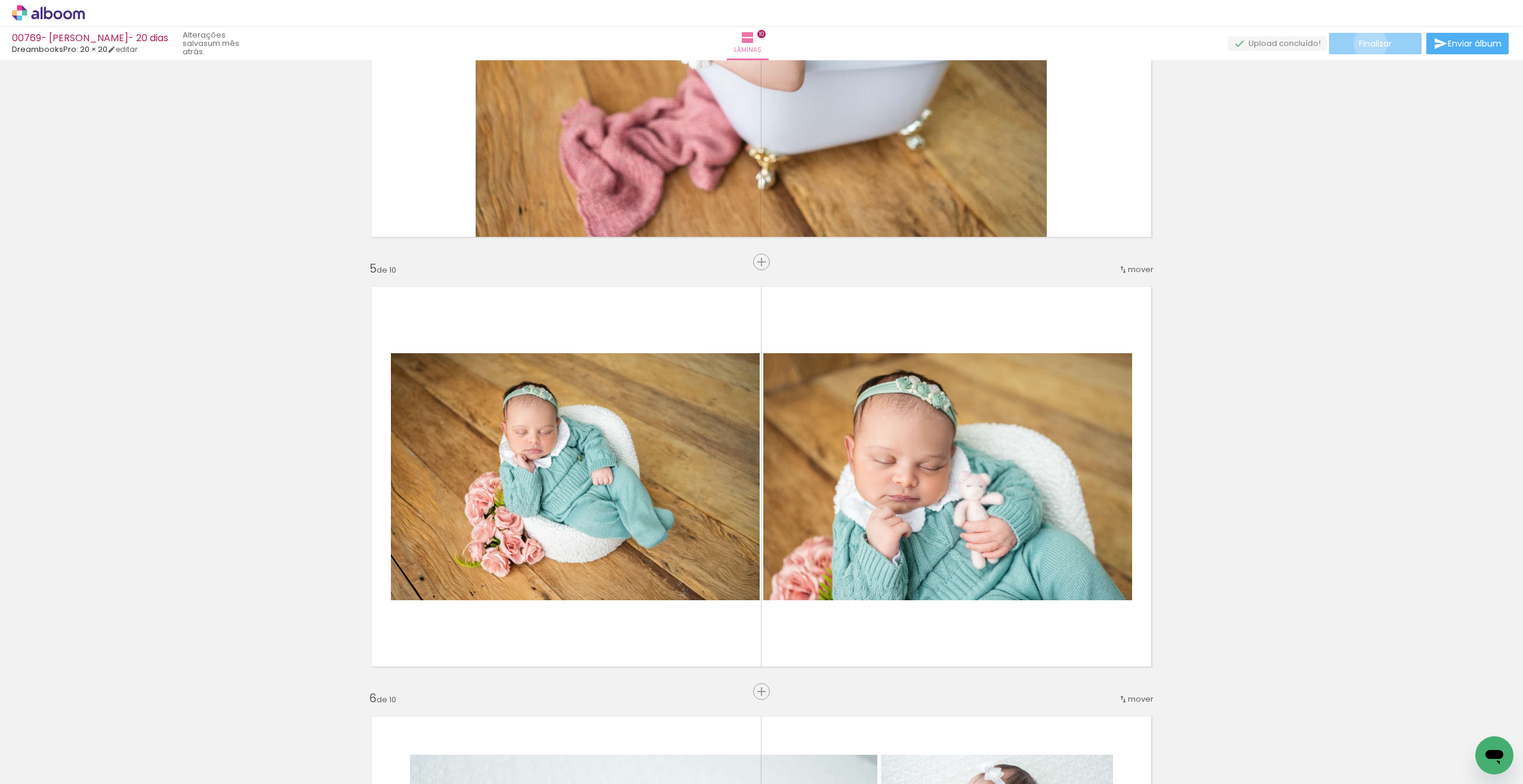
click at [1367, 43] on span "Finalizar" at bounding box center [1375, 43] width 33 height 9
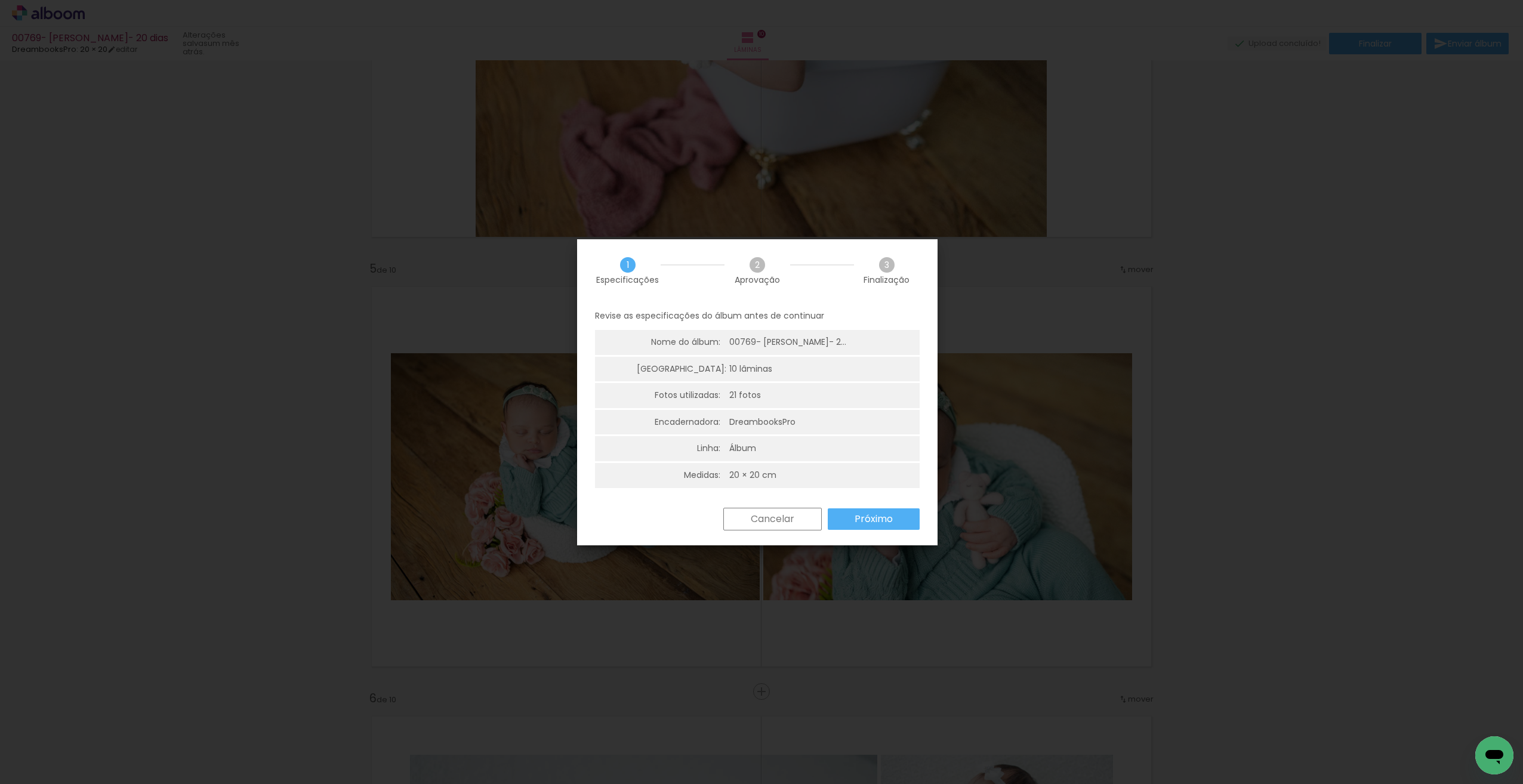
click at [0, 0] on slot "Próximo" at bounding box center [0, 0] width 0 height 0
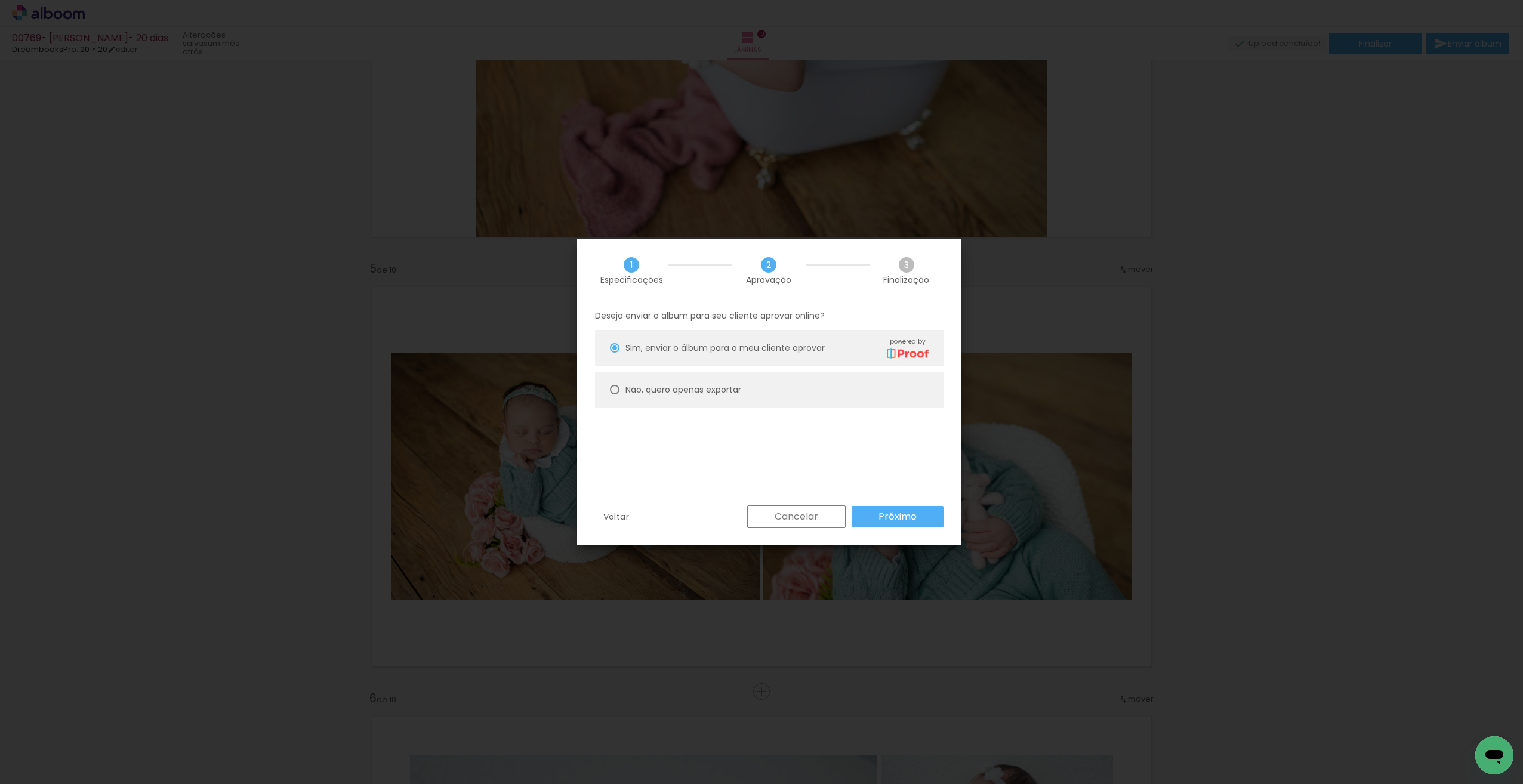
click at [0, 0] on slot "Não, quero apenas exportar" at bounding box center [0, 0] width 0 height 0
type paper-radio-button "on"
click at [0, 0] on slot "Próximo" at bounding box center [0, 0] width 0 height 0
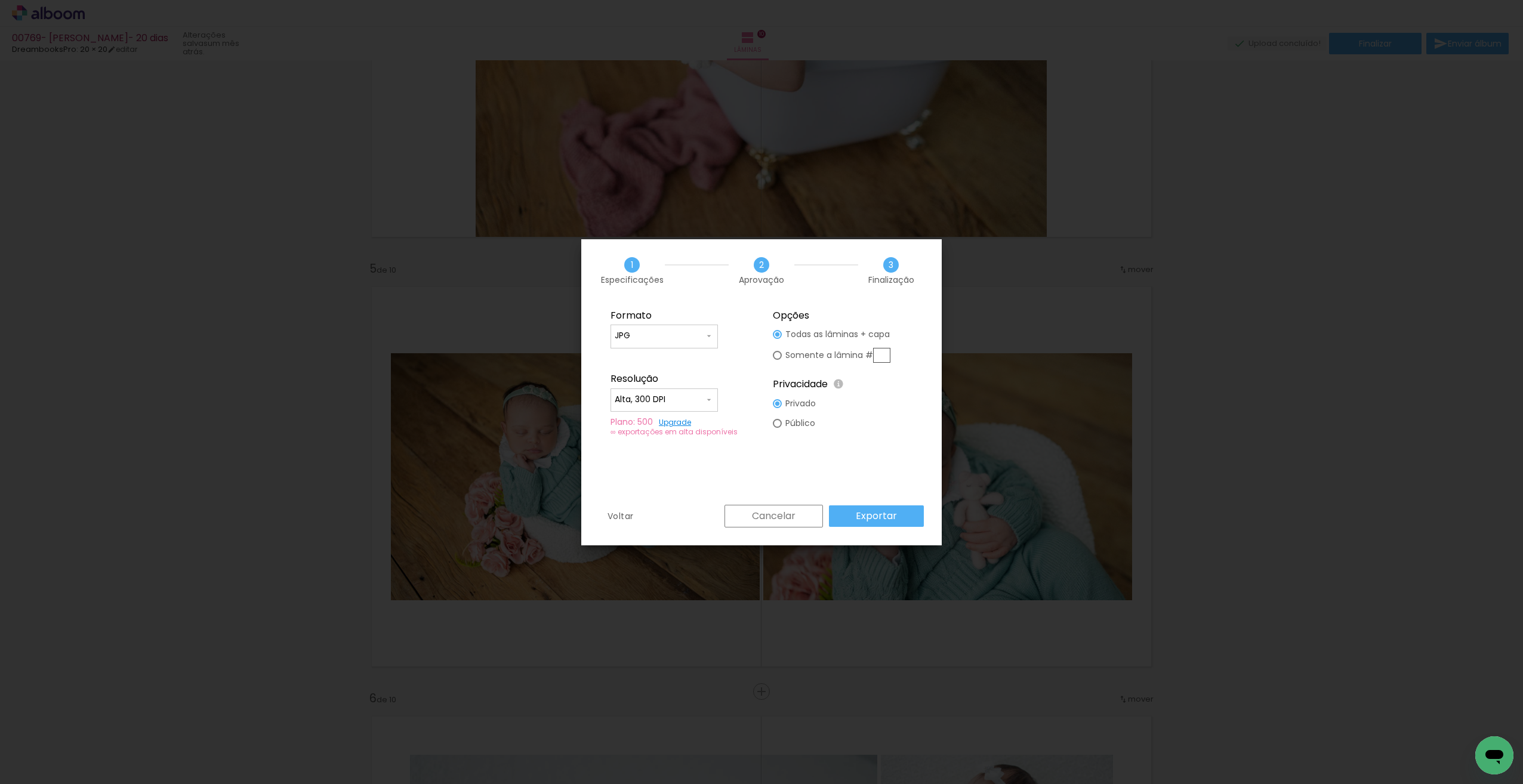
click at [0, 0] on slot "Exportar" at bounding box center [0, 0] width 0 height 0
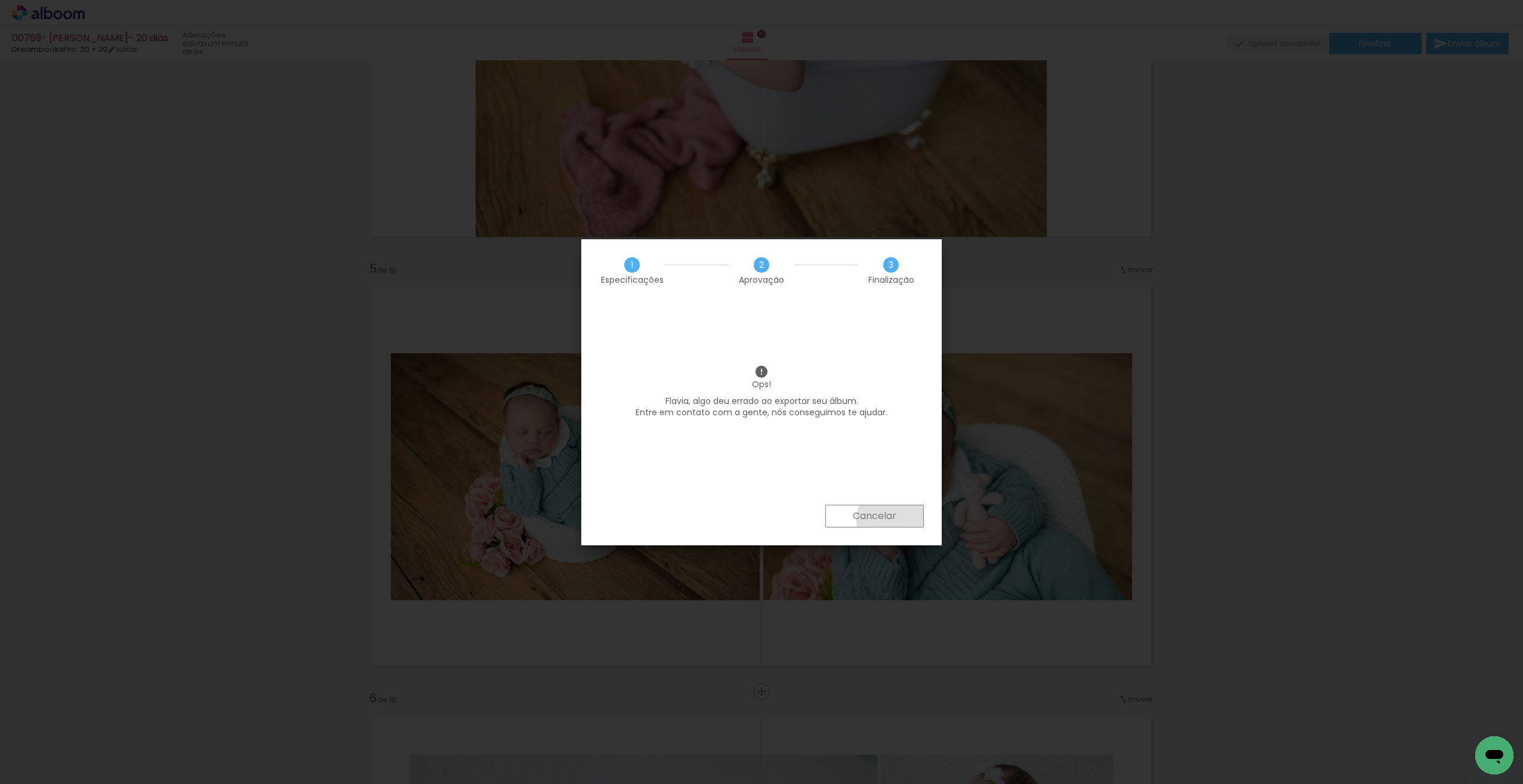
click at [0, 0] on slot "Cancelar" at bounding box center [0, 0] width 0 height 0
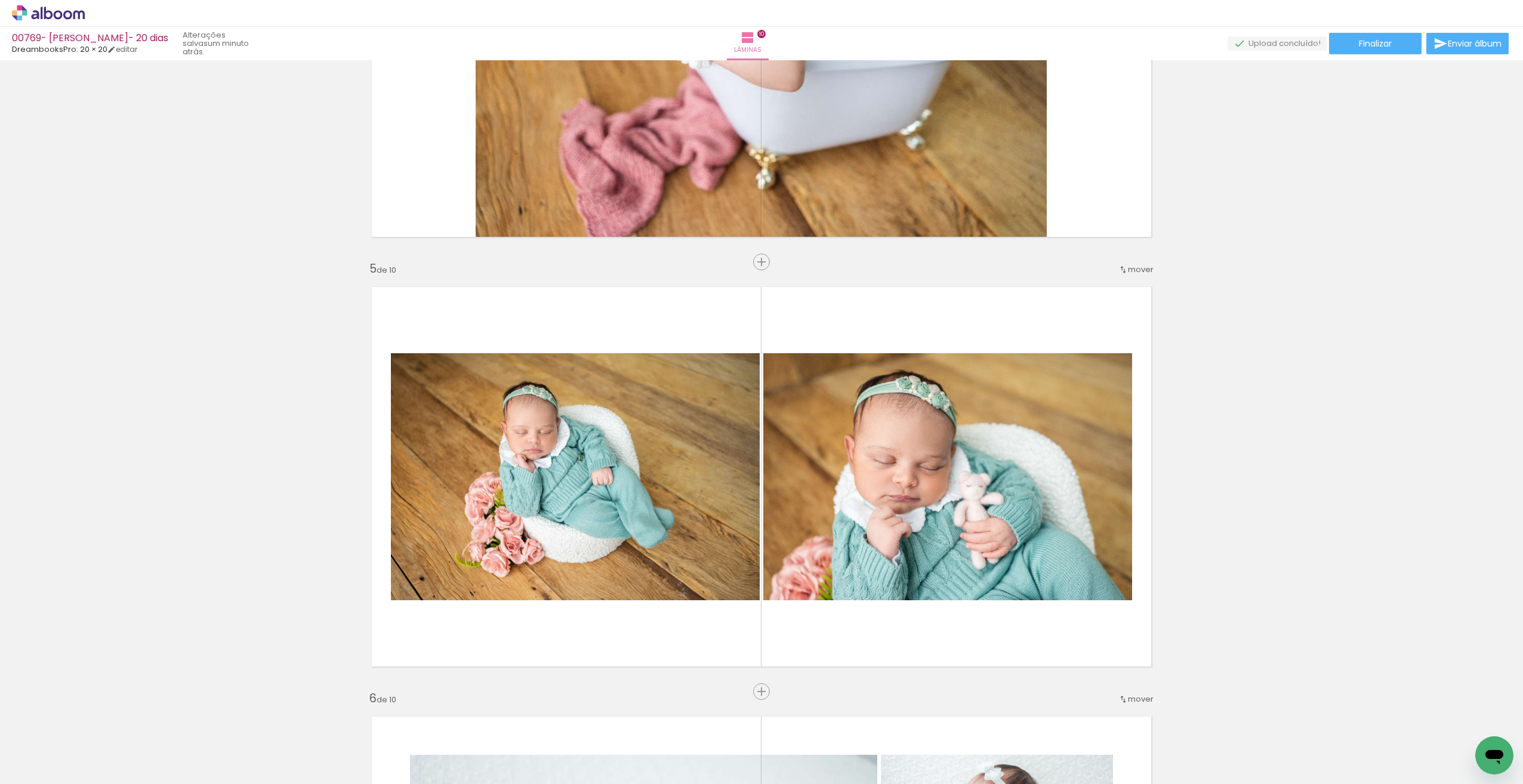
scroll to position [0, 116]
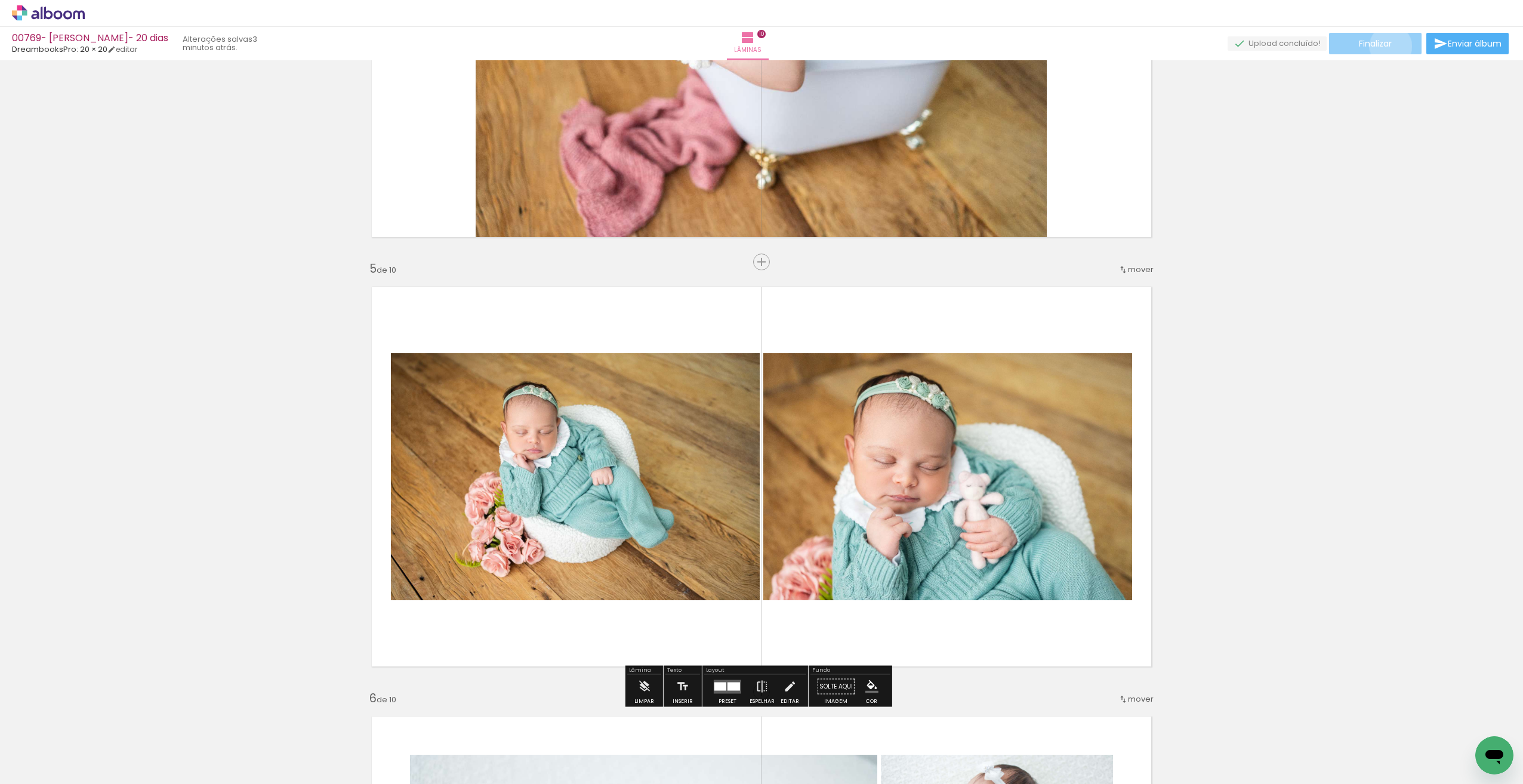
click at [1387, 46] on span "Finalizar" at bounding box center [1375, 43] width 33 height 9
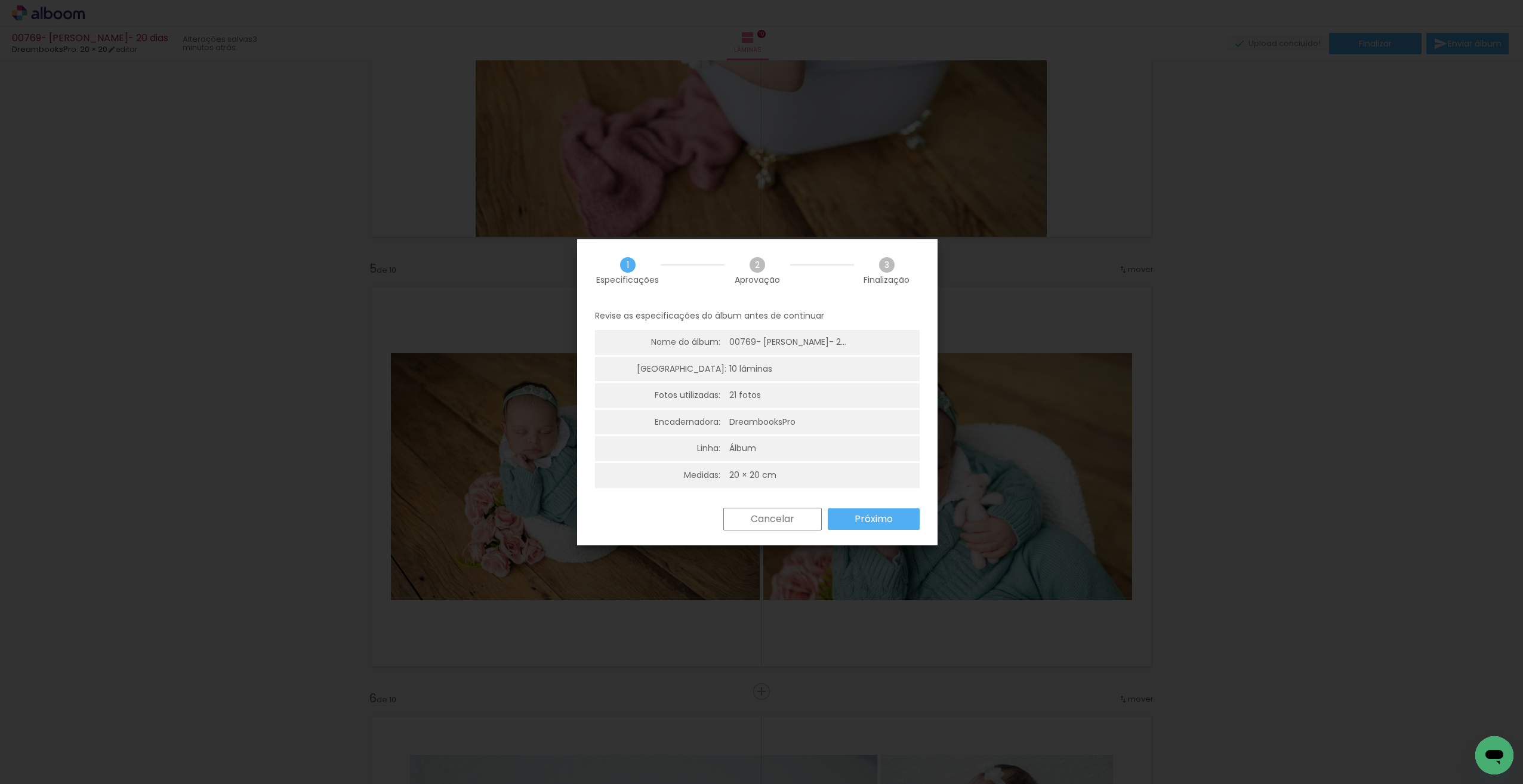
click at [0, 0] on slot "Próximo" at bounding box center [0, 0] width 0 height 0
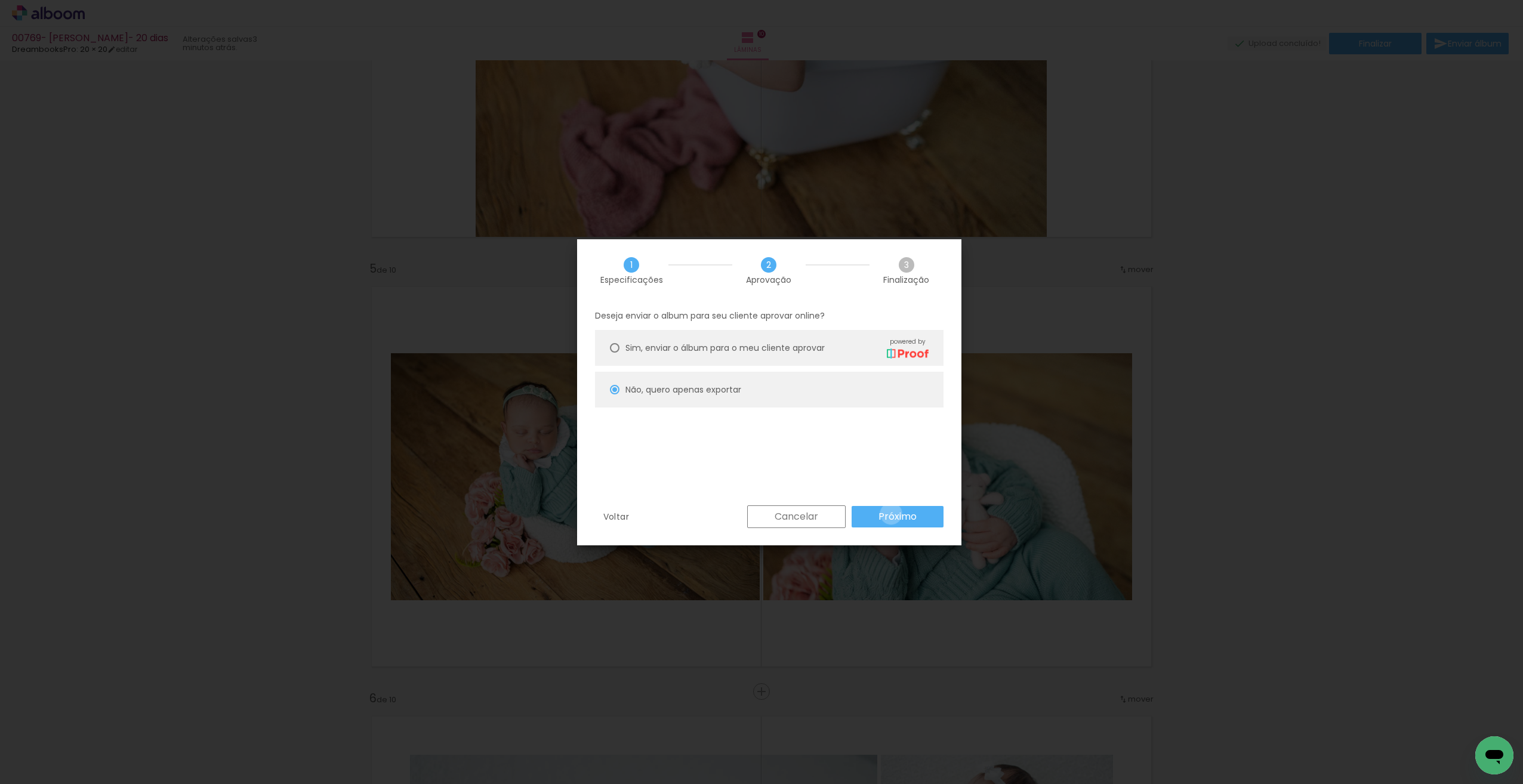
click at [0, 0] on slot "Próximo" at bounding box center [0, 0] width 0 height 0
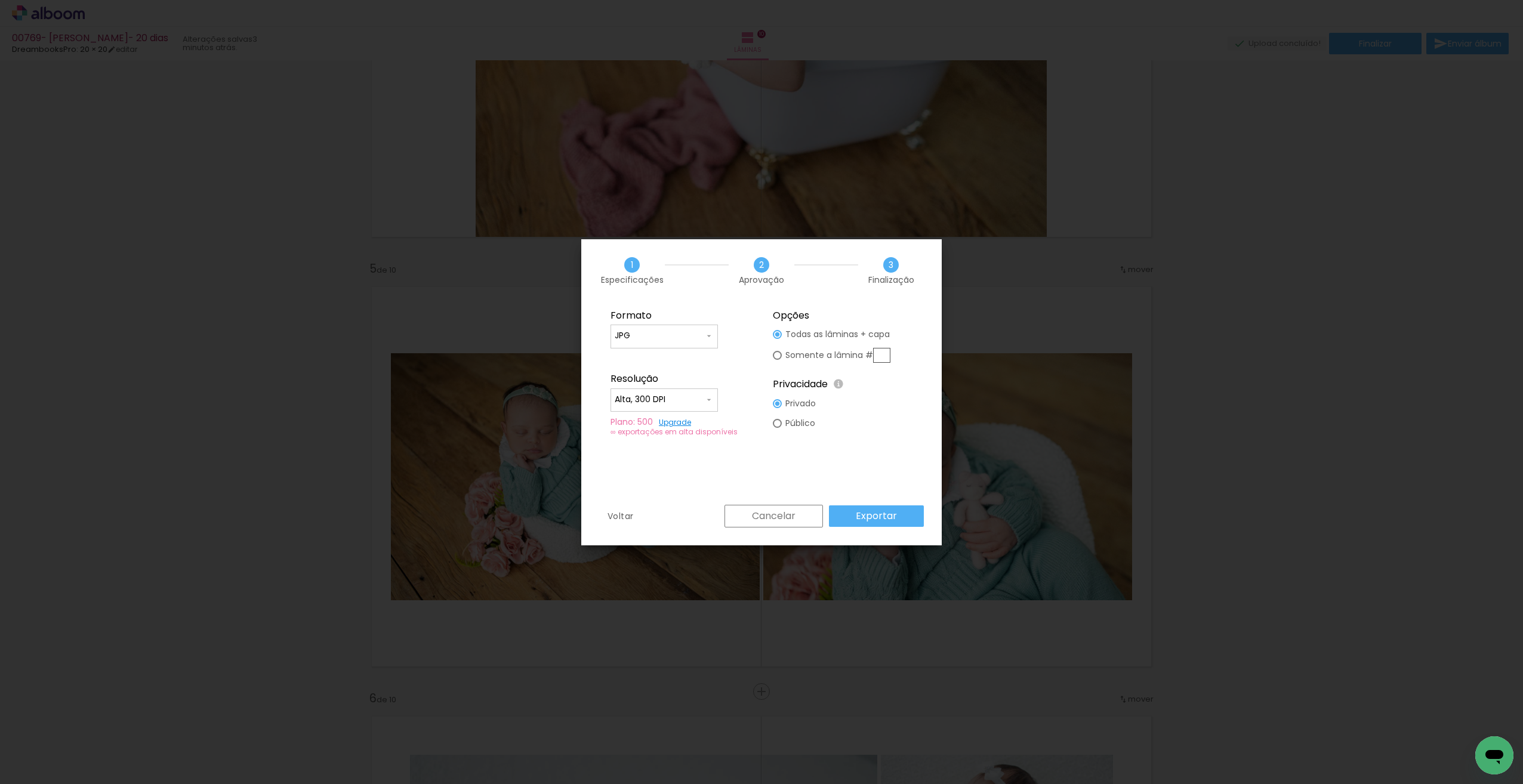
click at [813, 513] on paper-button "Cancelar" at bounding box center [774, 516] width 98 height 23
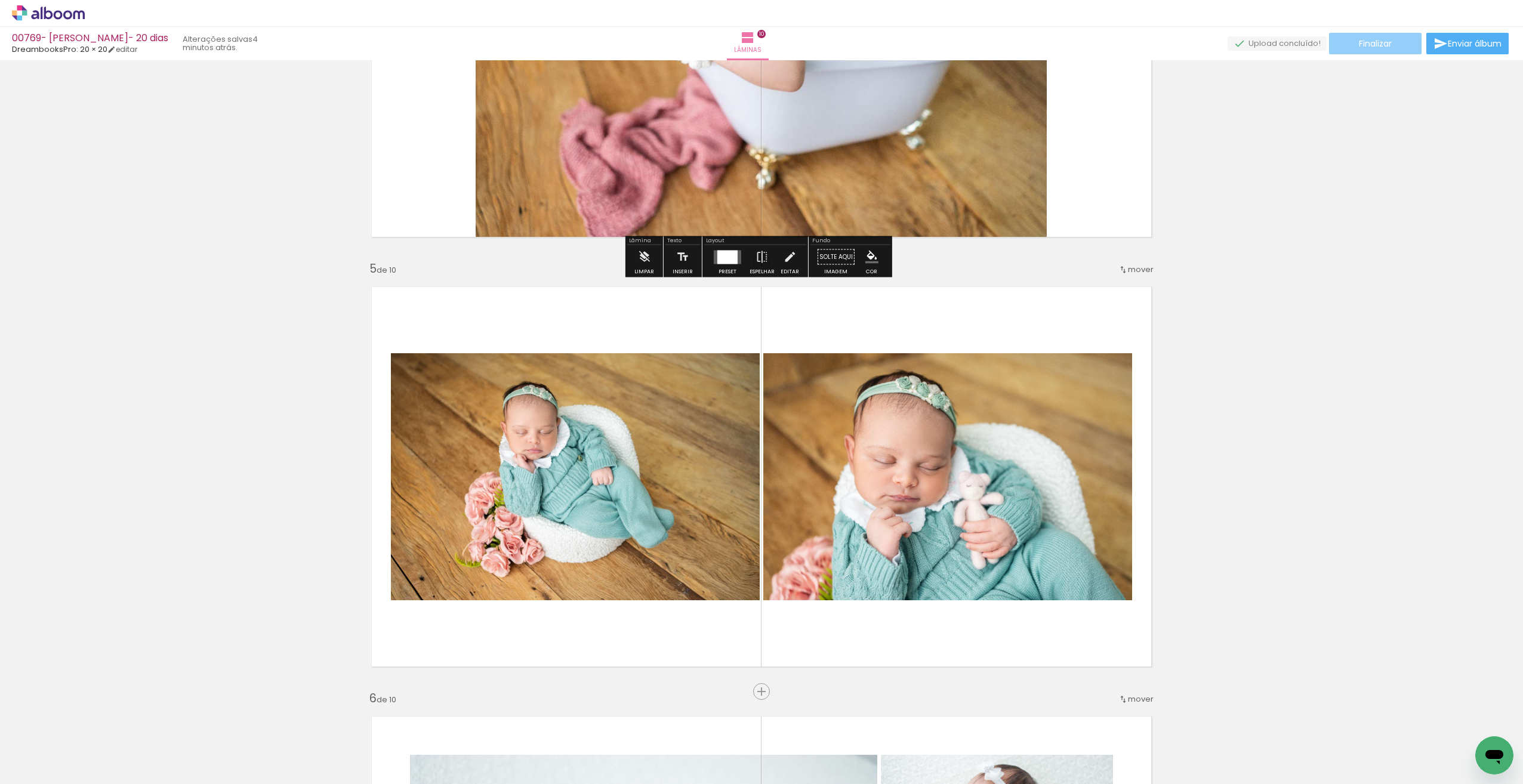
click at [1377, 48] on span "Finalizar" at bounding box center [1375, 43] width 33 height 9
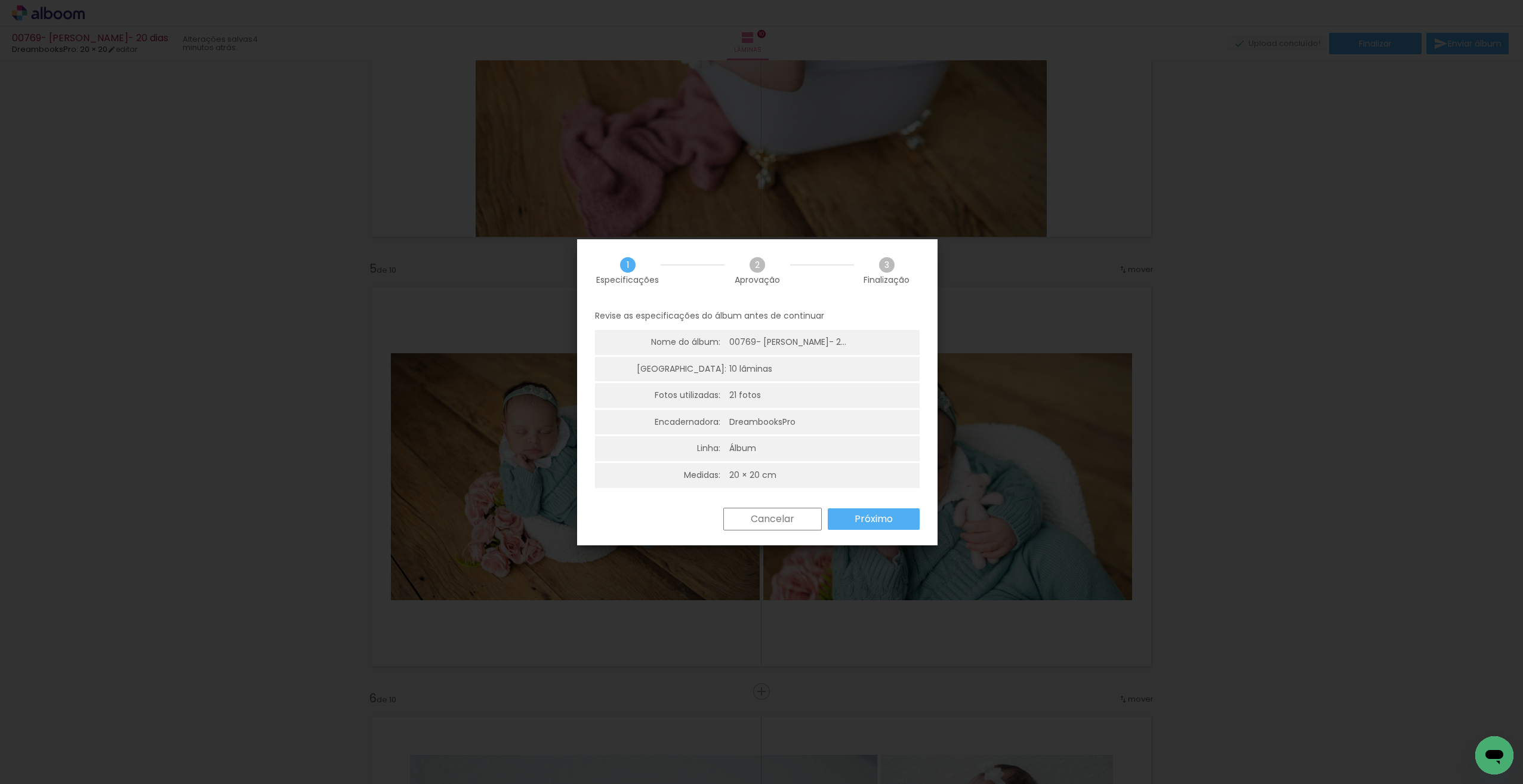
click at [0, 0] on slot "Próximo" at bounding box center [0, 0] width 0 height 0
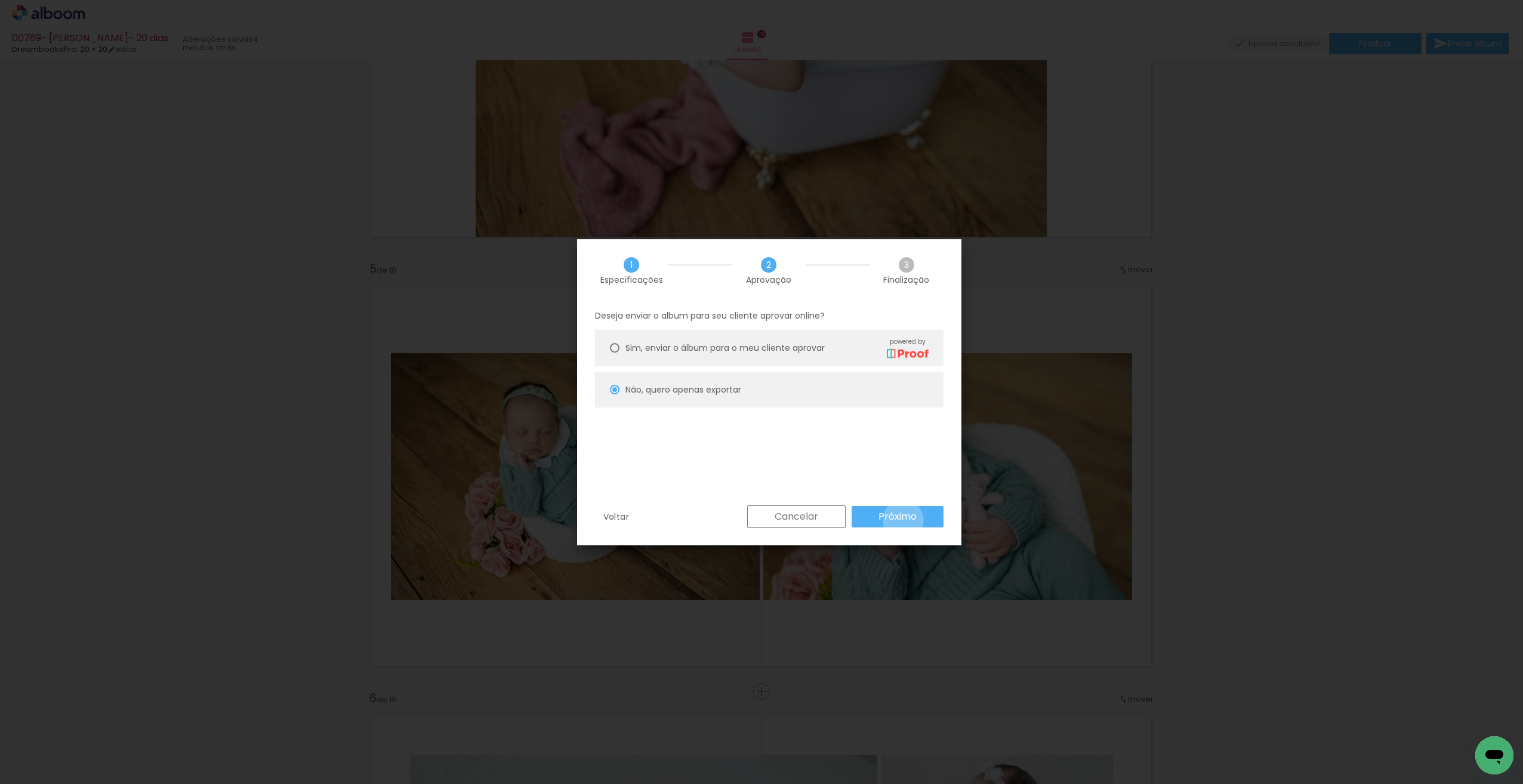
click at [0, 0] on slot "Próximo" at bounding box center [0, 0] width 0 height 0
type input "Alta, 300 DPI"
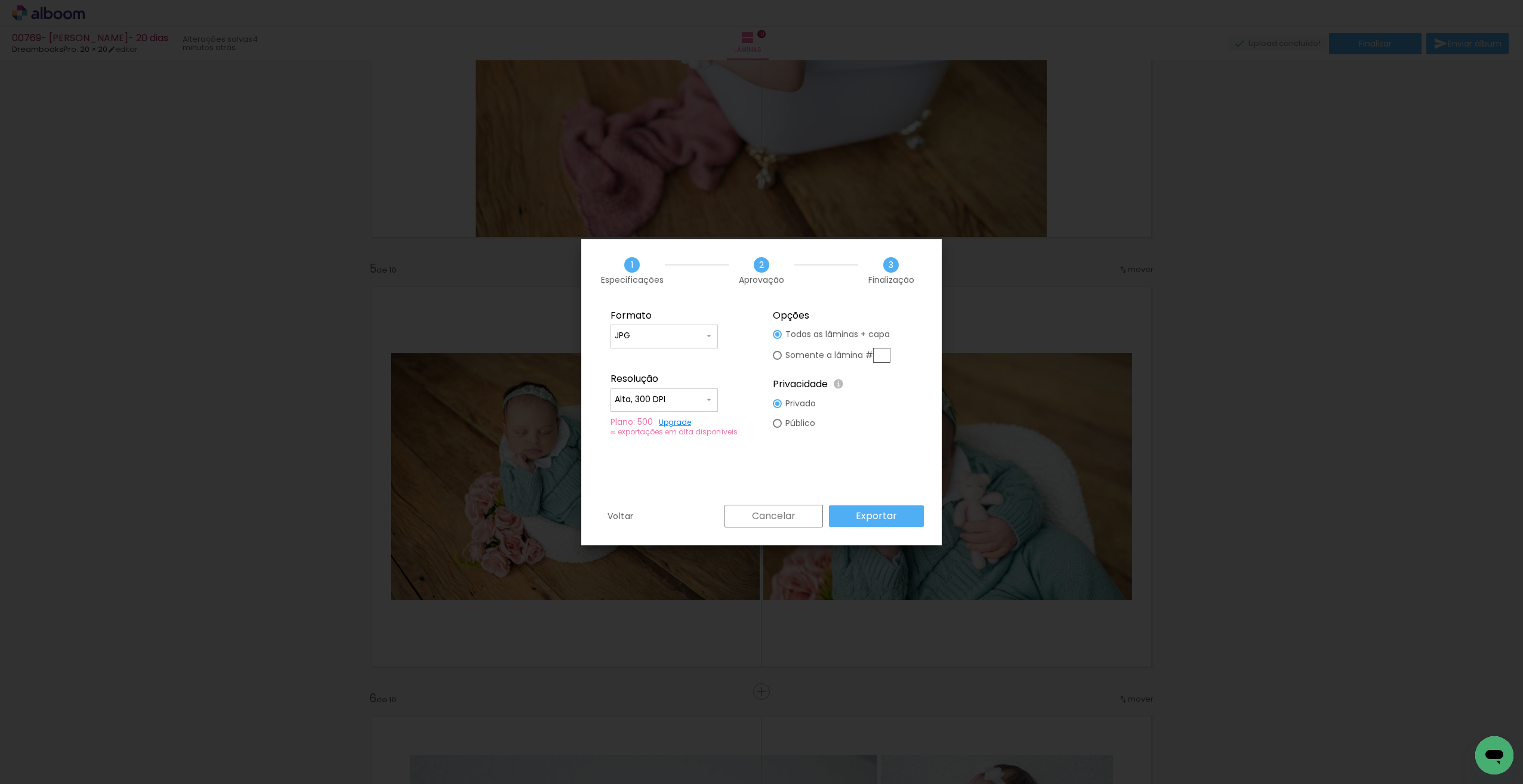
click at [0, 0] on slot "Exportar" at bounding box center [0, 0] width 0 height 0
